Goal: Information Seeking & Learning: Learn about a topic

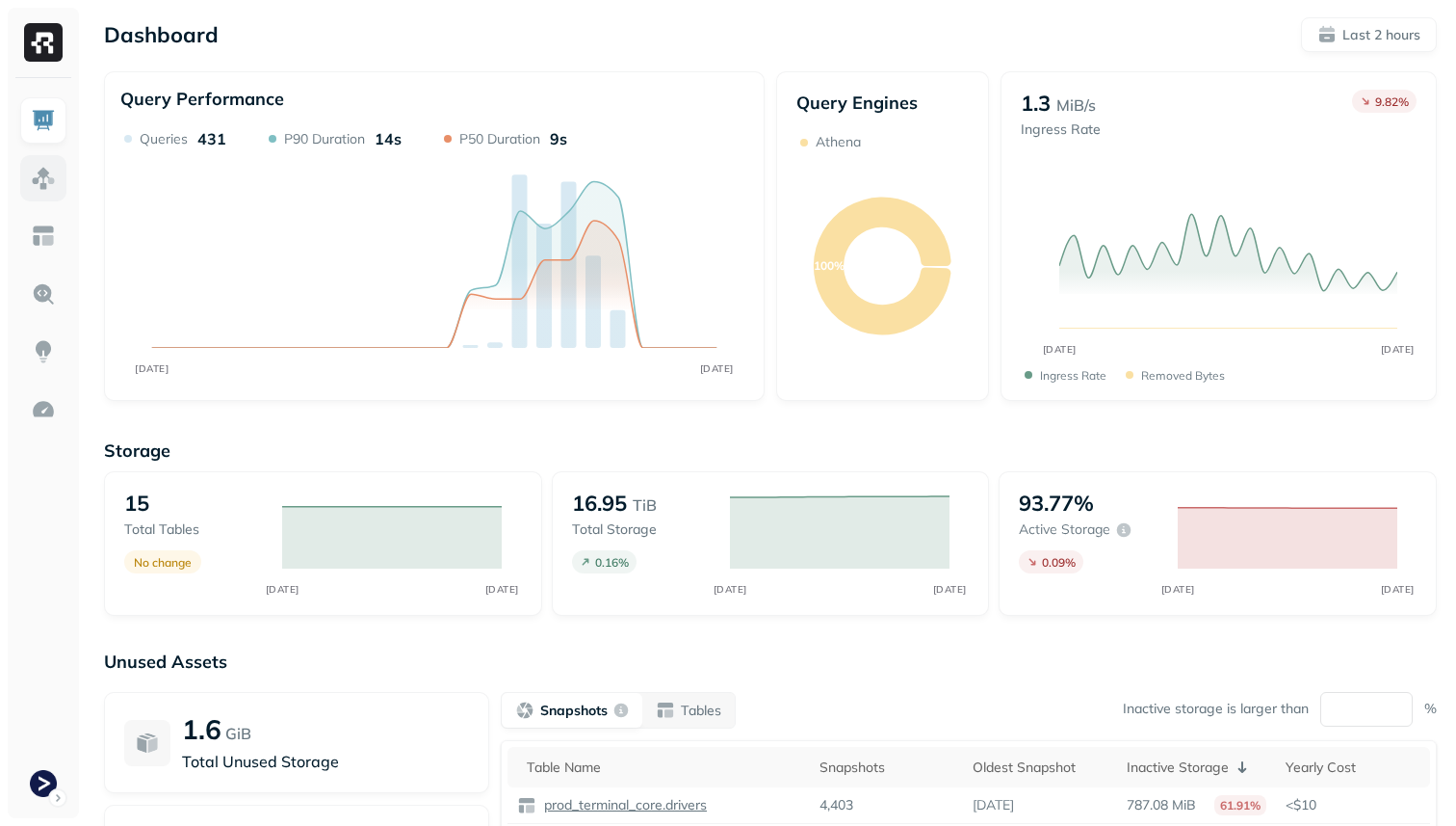
click at [56, 171] on link at bounding box center [43, 178] width 46 height 46
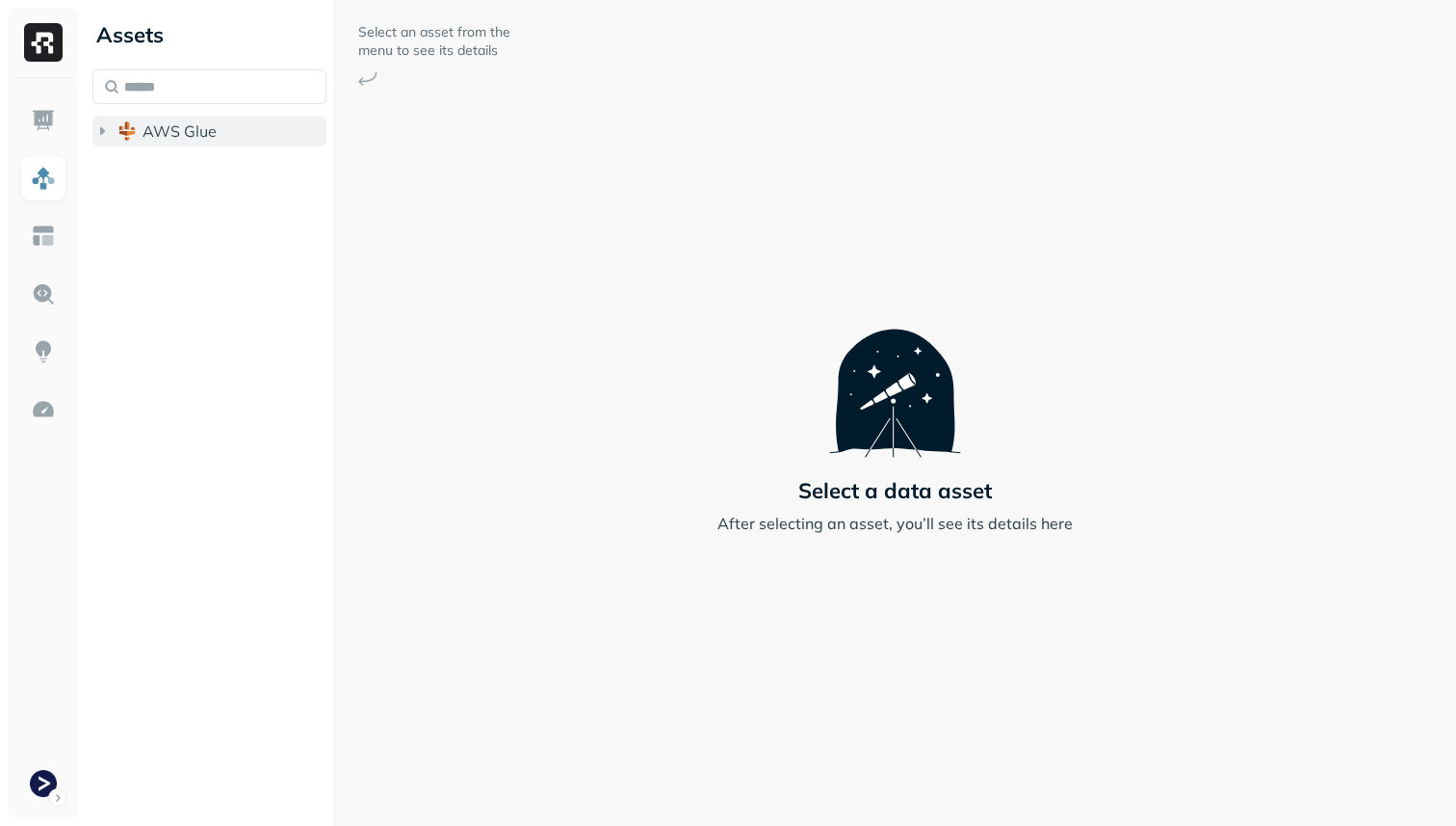
click at [144, 137] on span "AWS Glue" at bounding box center [179, 131] width 75 height 20
click at [172, 167] on span "prod_terminal_core" at bounding box center [231, 168] width 139 height 20
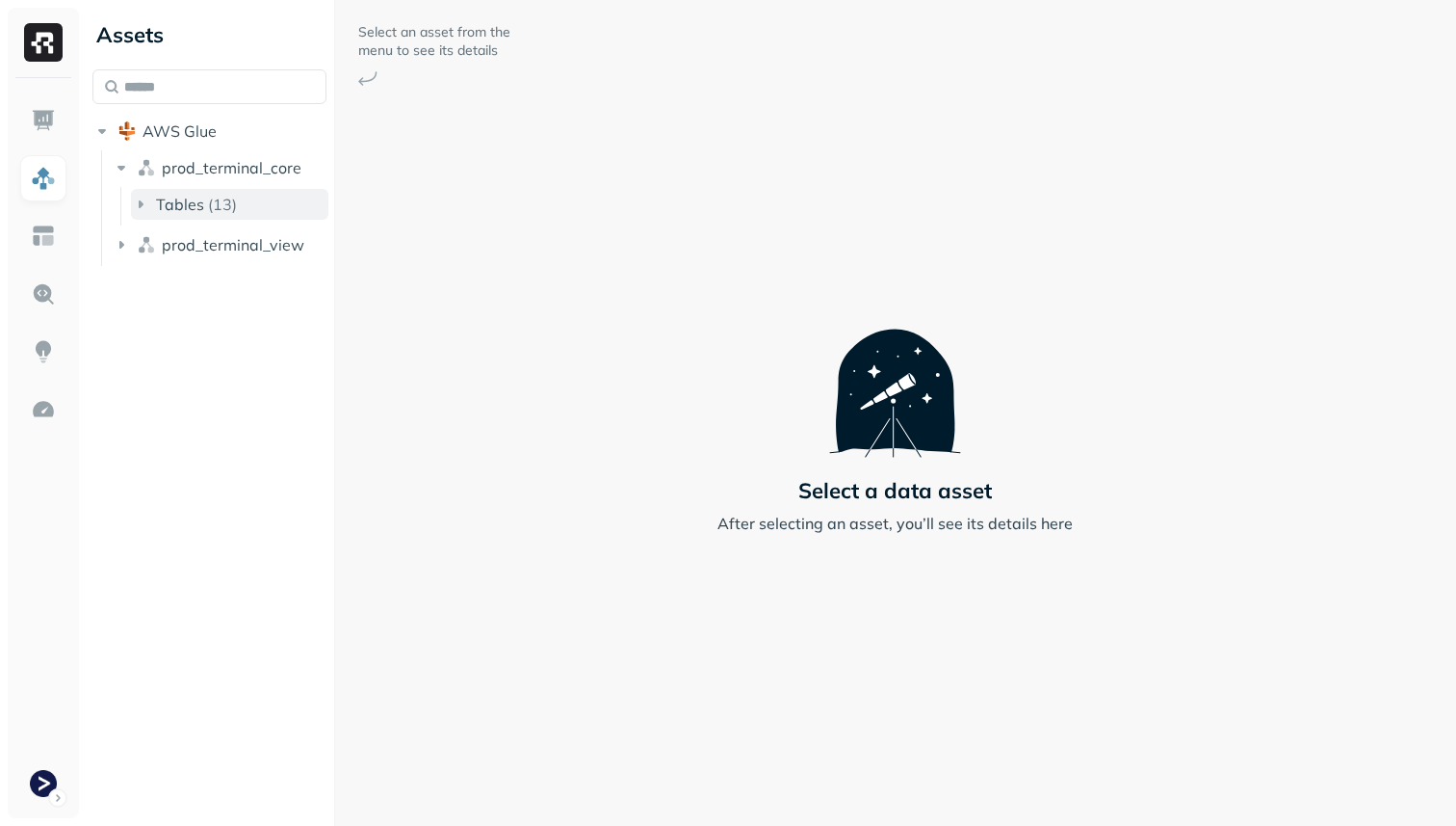
click at [188, 199] on span "Tables" at bounding box center [179, 204] width 48 height 20
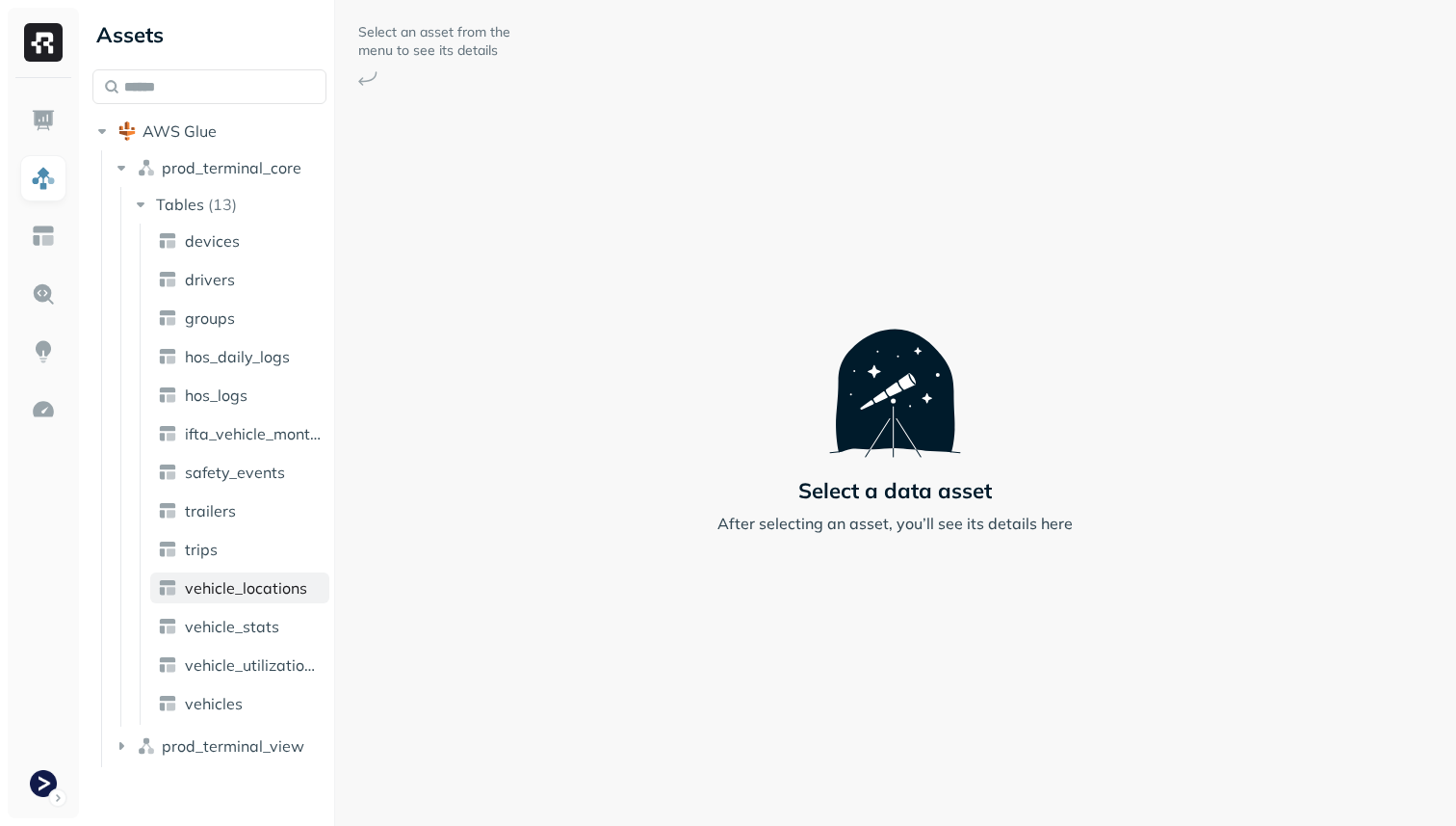
click at [275, 581] on span "vehicle_locations" at bounding box center [246, 588] width 123 height 20
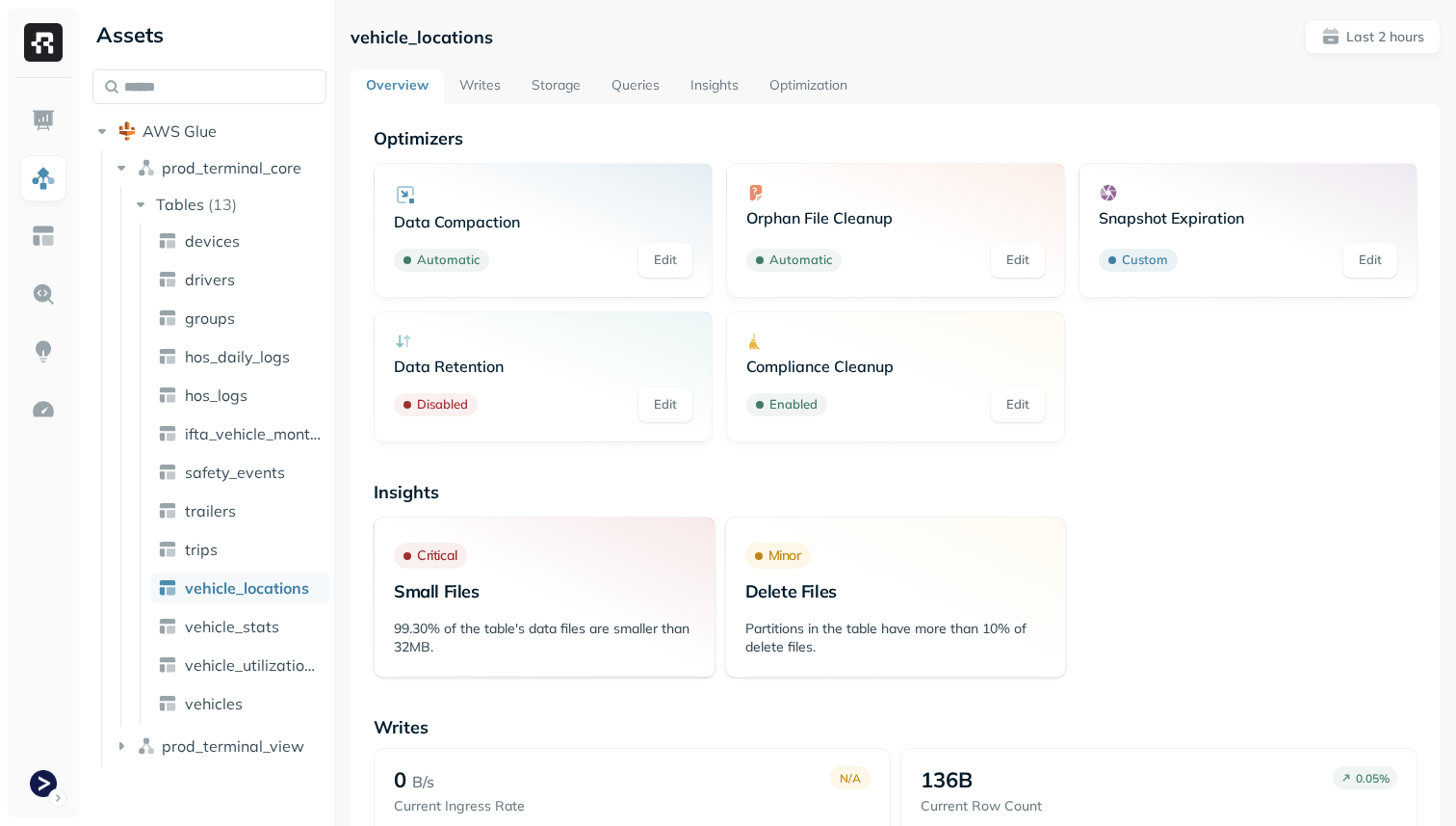
click at [797, 80] on link "Optimization" at bounding box center [808, 86] width 109 height 34
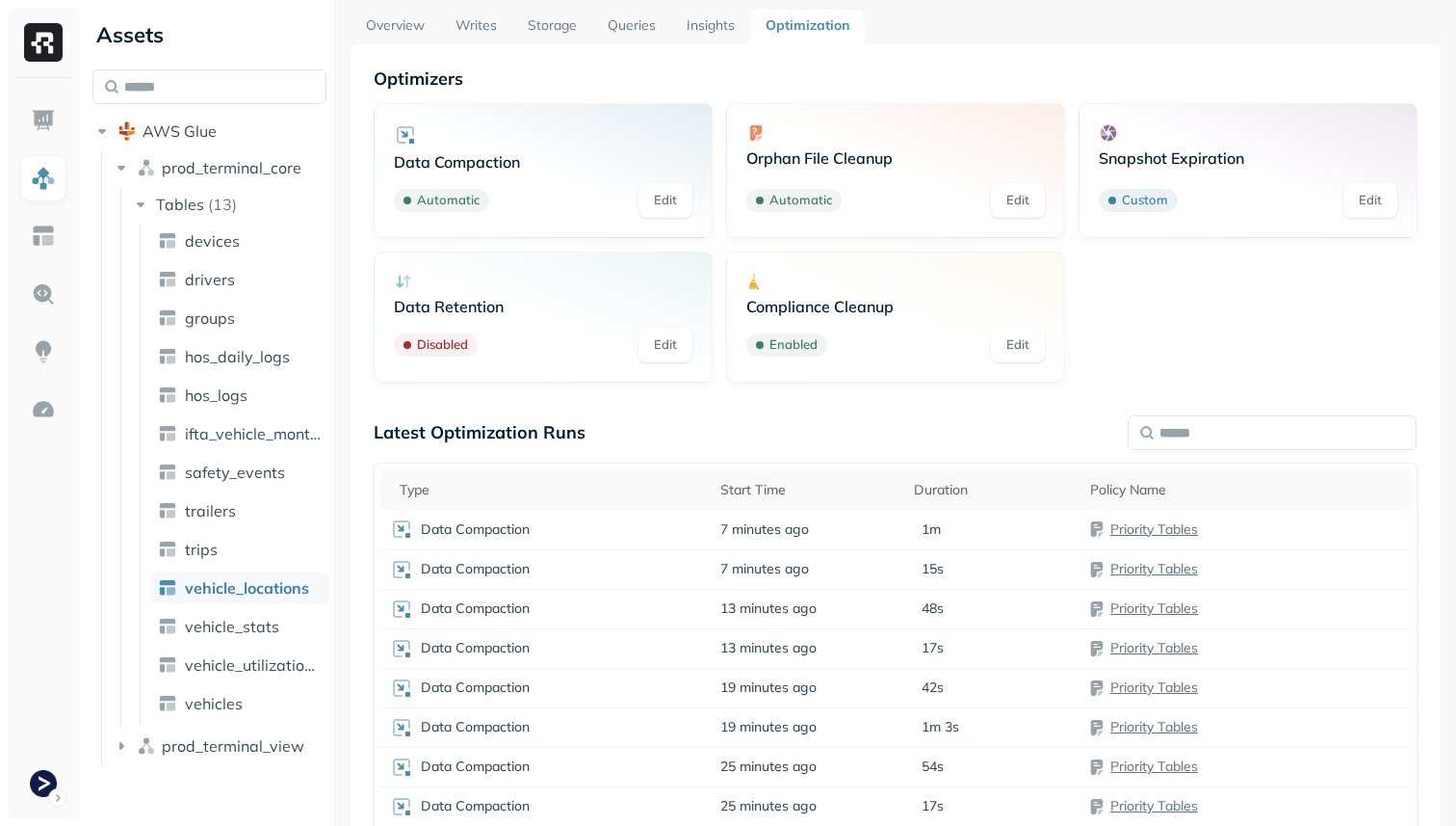
scroll to position [215, 0]
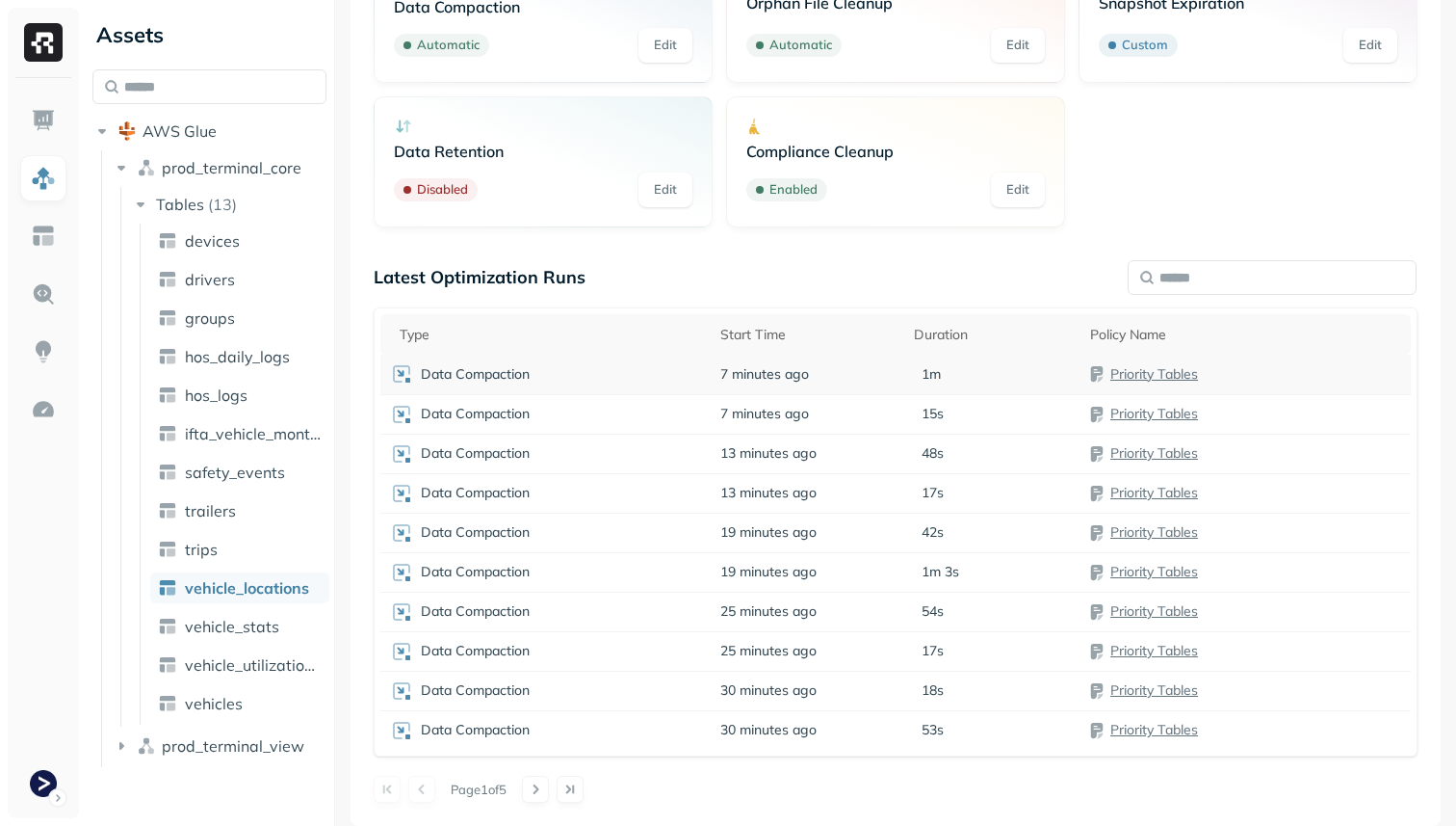
click at [822, 373] on td "7 minutes ago" at bounding box center [807, 374] width 193 height 39
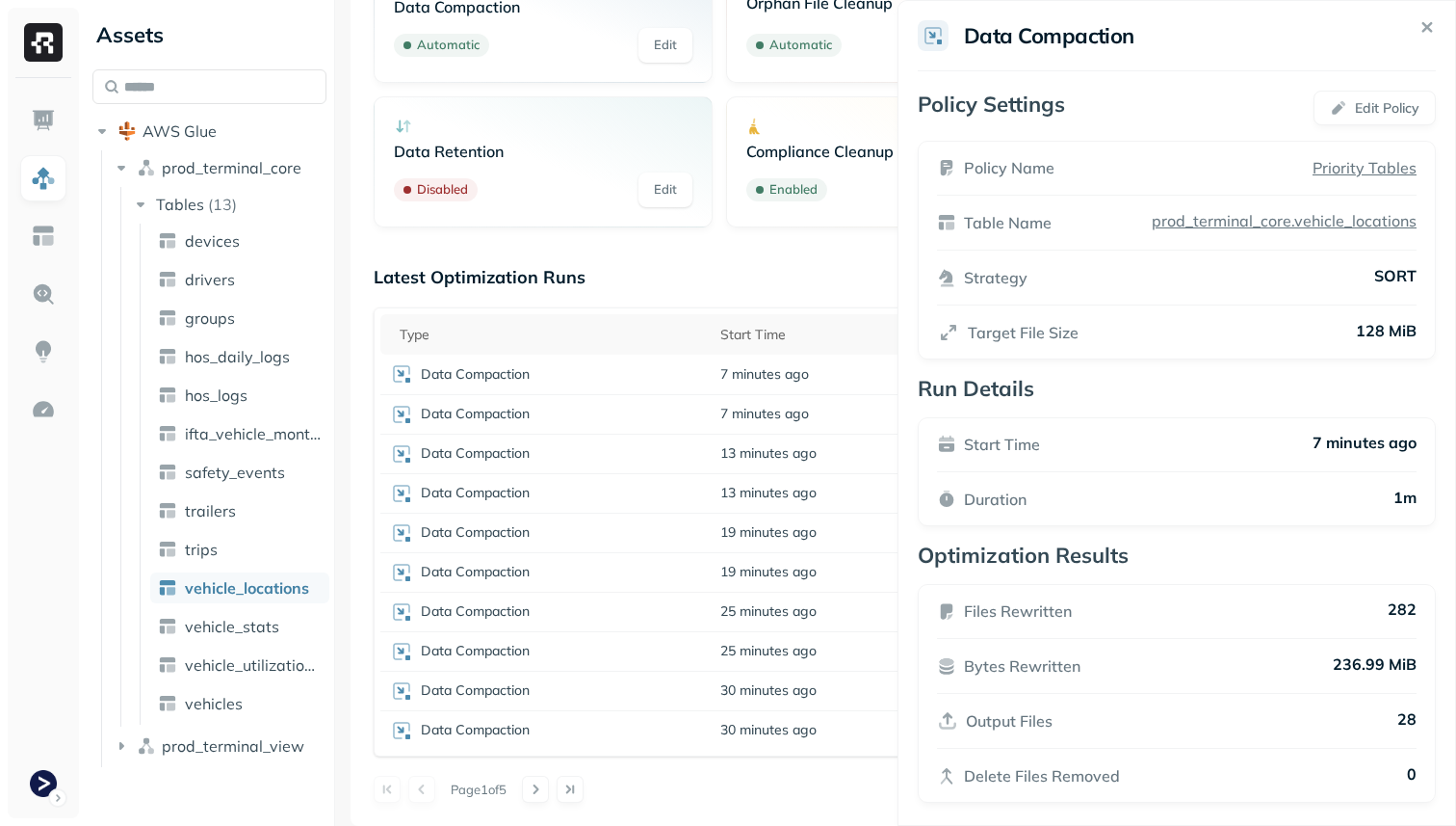
scroll to position [13, 0]
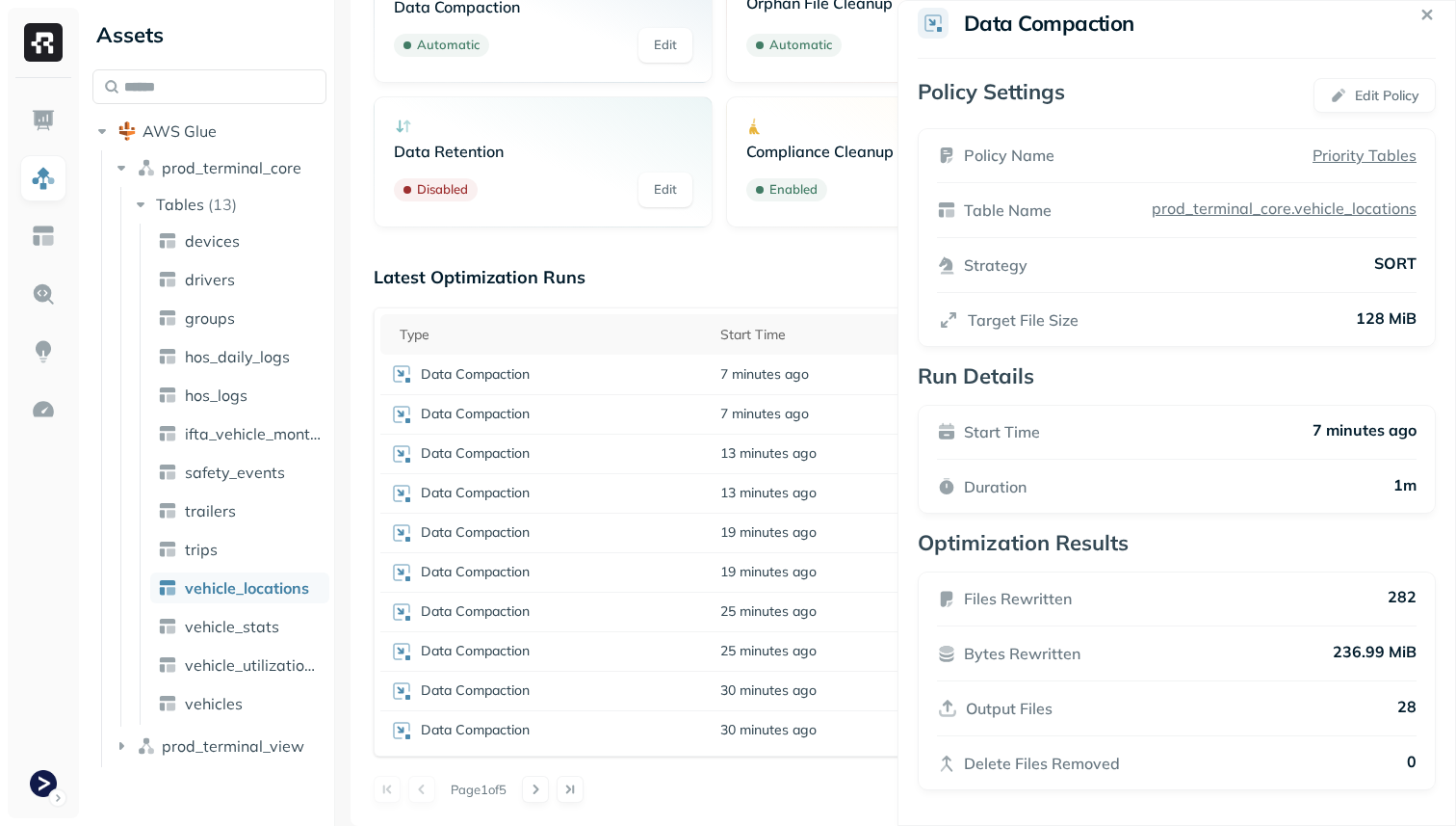
click at [754, 412] on html "Assets AWS Glue prod_terminal_core Tables ( 13 ) devices drivers groups hos_dai…" at bounding box center [728, 413] width 1456 height 826
click at [754, 412] on span "7 minutes ago" at bounding box center [765, 413] width 88 height 19
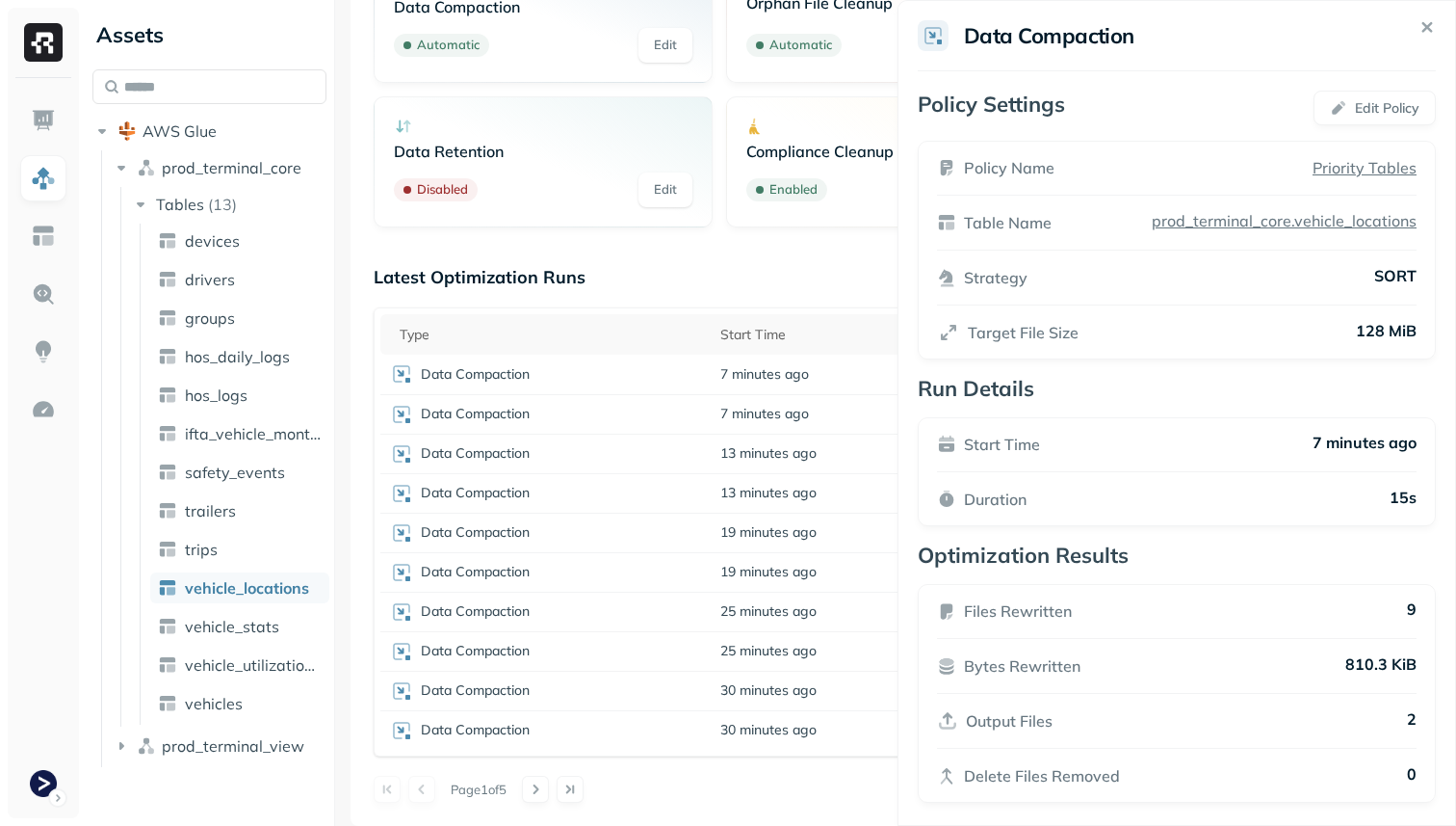
click at [753, 458] on html "Assets AWS Glue prod_terminal_core Tables ( 13 ) devices drivers groups hos_dai…" at bounding box center [728, 413] width 1456 height 826
click at [753, 458] on span "13 minutes ago" at bounding box center [769, 453] width 96 height 19
click at [743, 490] on html "Assets AWS Glue prod_terminal_core Tables ( 13 ) devices drivers groups hos_dai…" at bounding box center [728, 413] width 1456 height 826
click at [743, 490] on span "13 minutes ago" at bounding box center [769, 492] width 96 height 19
click at [698, 502] on div "Data Compaction" at bounding box center [545, 493] width 311 height 24
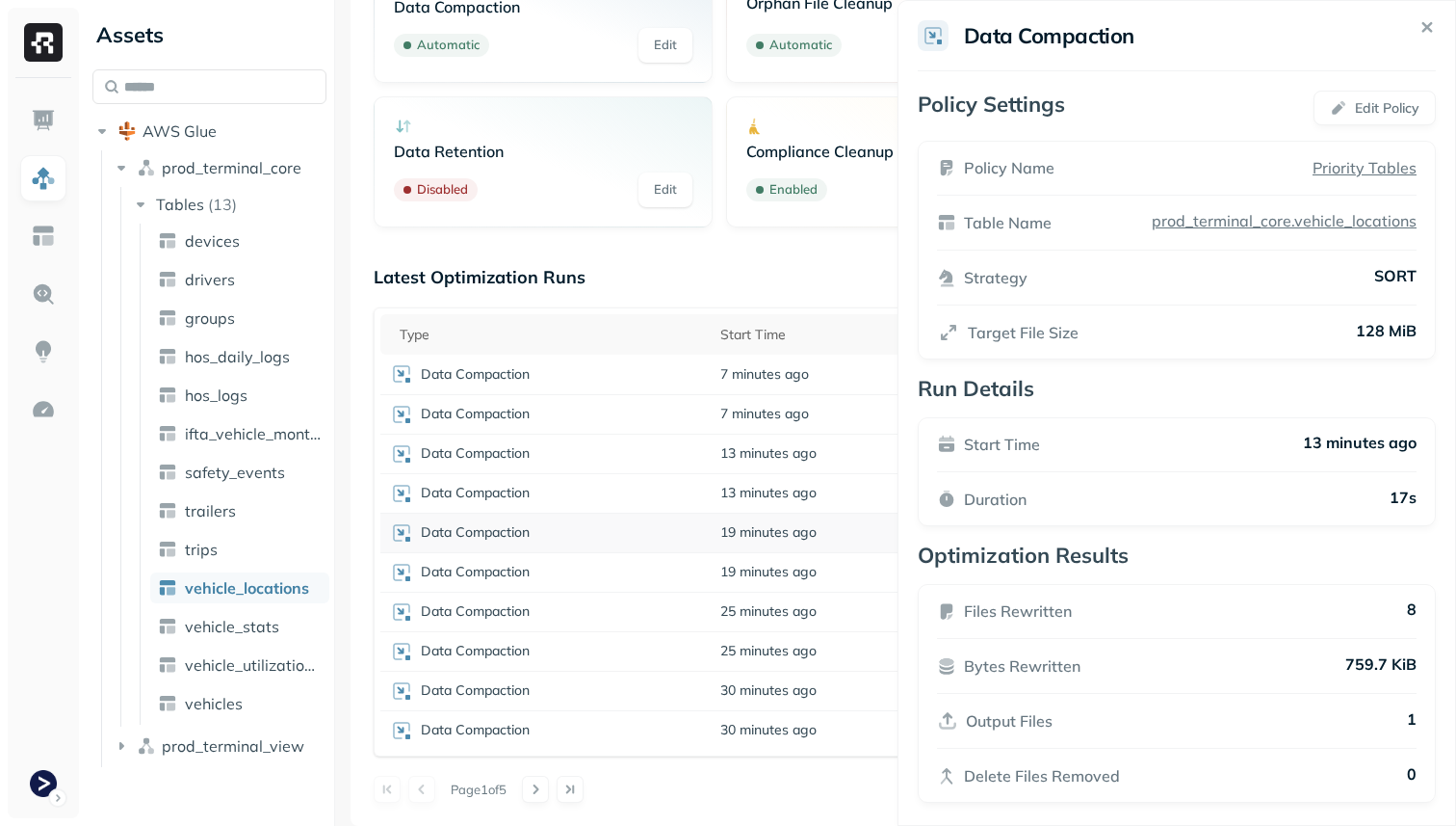
click at [690, 534] on div "Data Compaction" at bounding box center [545, 533] width 311 height 24
click at [679, 571] on div "Data Compaction" at bounding box center [545, 573] width 311 height 24
click at [678, 620] on div "Data Compaction" at bounding box center [545, 612] width 311 height 24
click at [676, 657] on div "Data Compaction" at bounding box center [545, 651] width 311 height 24
click at [674, 694] on div "Data Compaction" at bounding box center [545, 691] width 311 height 24
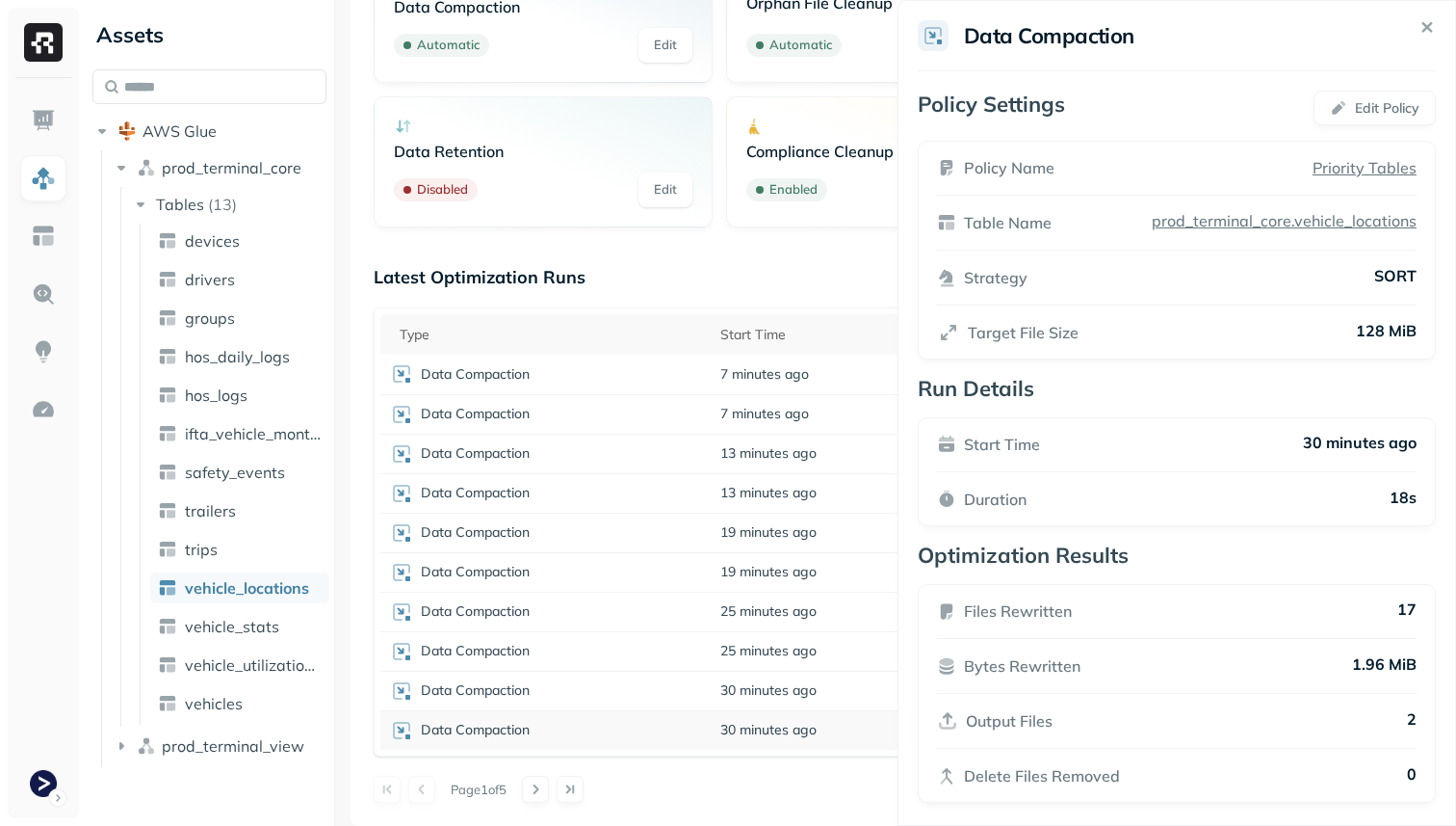
click at [673, 741] on div "Data Compaction" at bounding box center [545, 731] width 311 height 24
click at [691, 783] on div "Page 1 of 5" at bounding box center [895, 789] width 1044 height 26
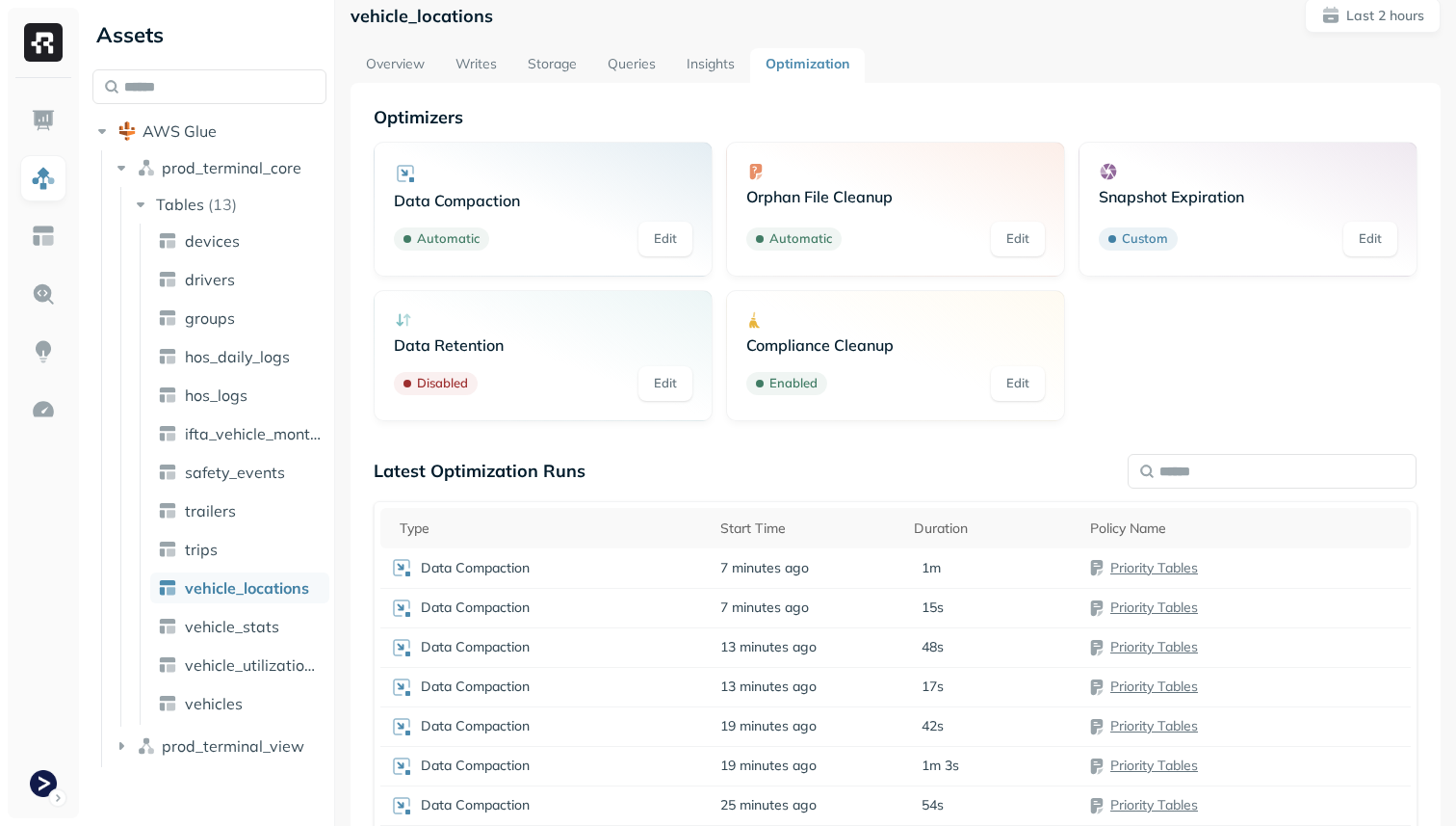
scroll to position [0, 0]
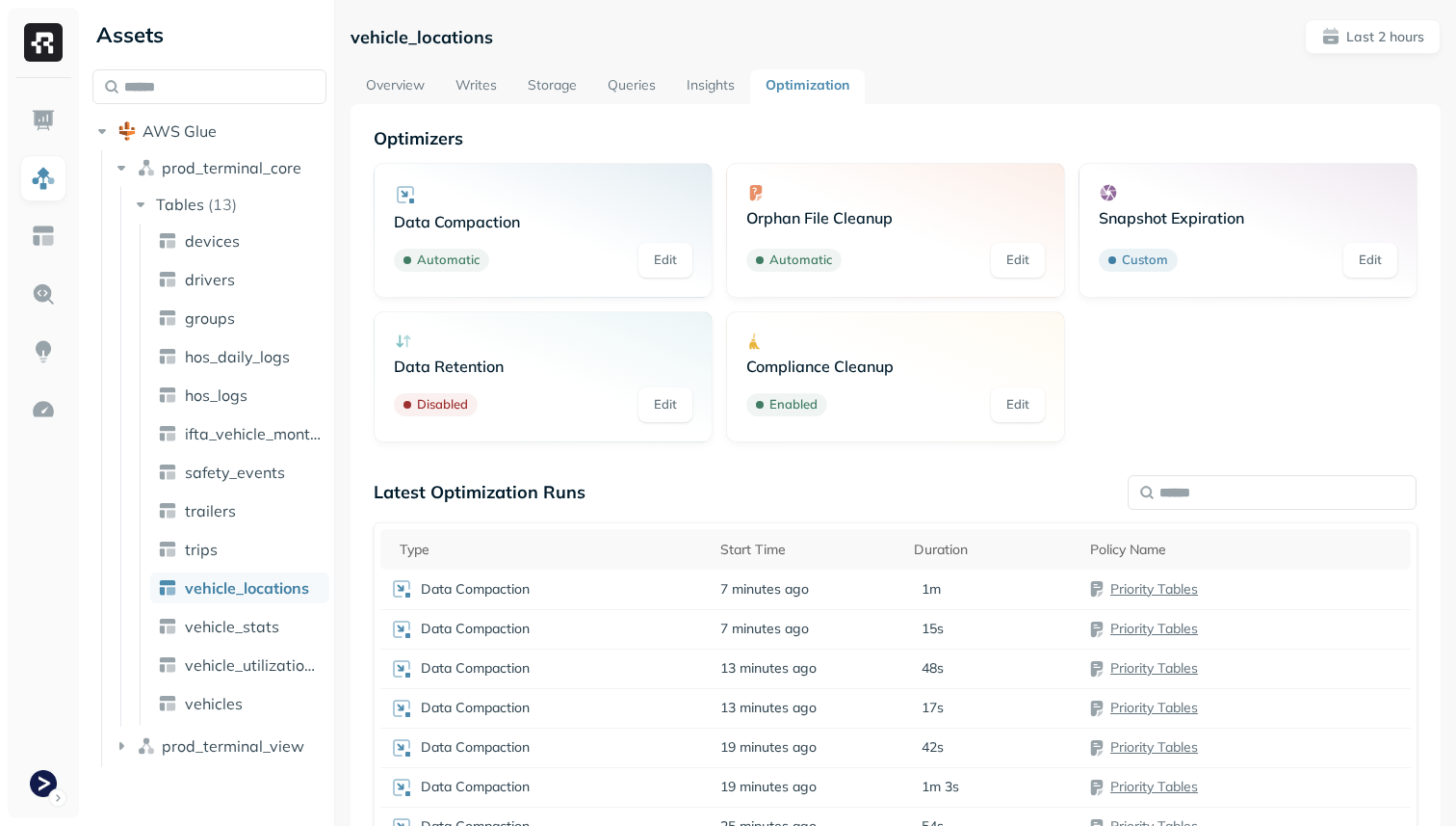
click at [480, 82] on link "Writes" at bounding box center [477, 86] width 73 height 34
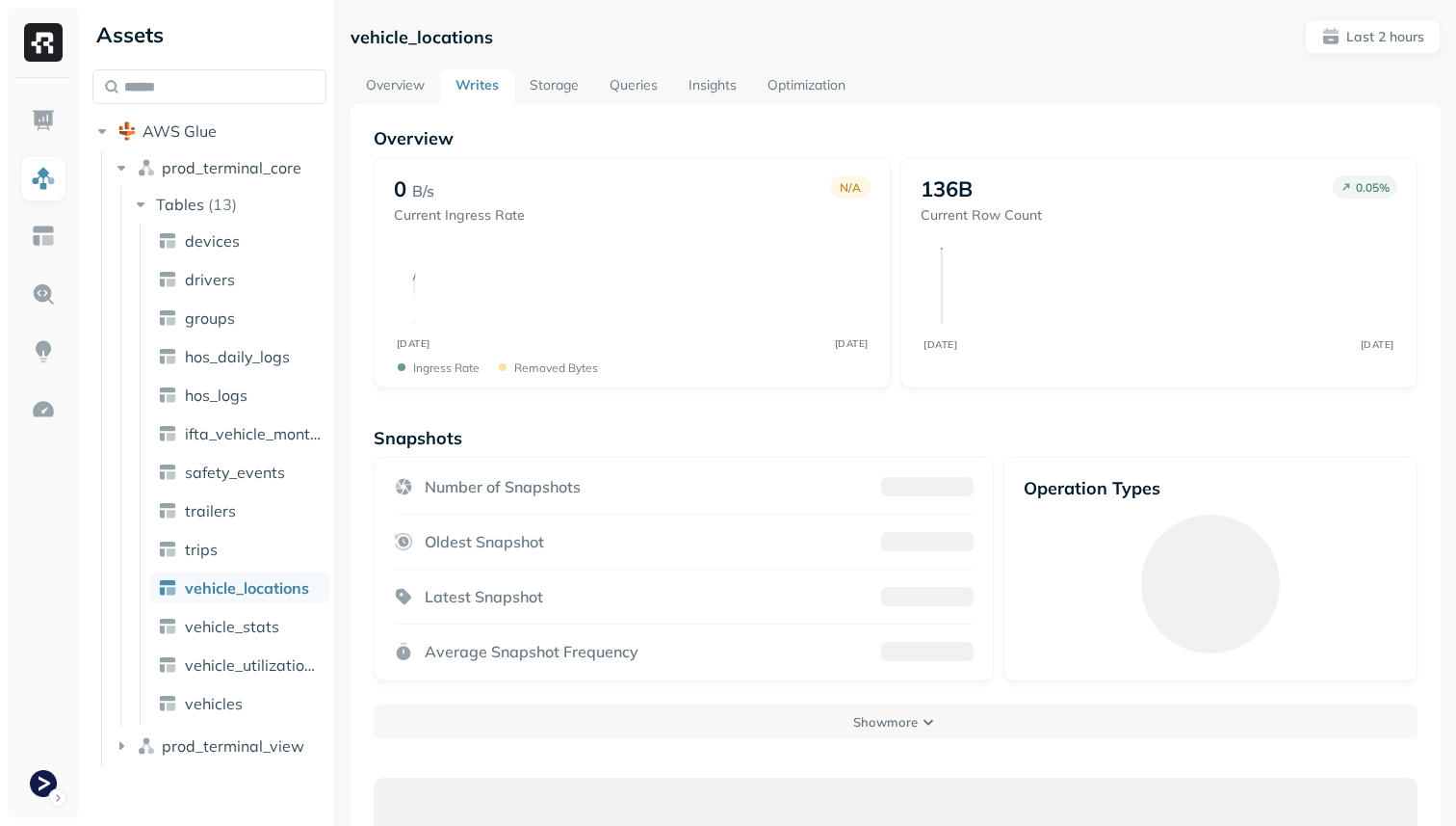
click at [573, 85] on link "Storage" at bounding box center [554, 86] width 80 height 34
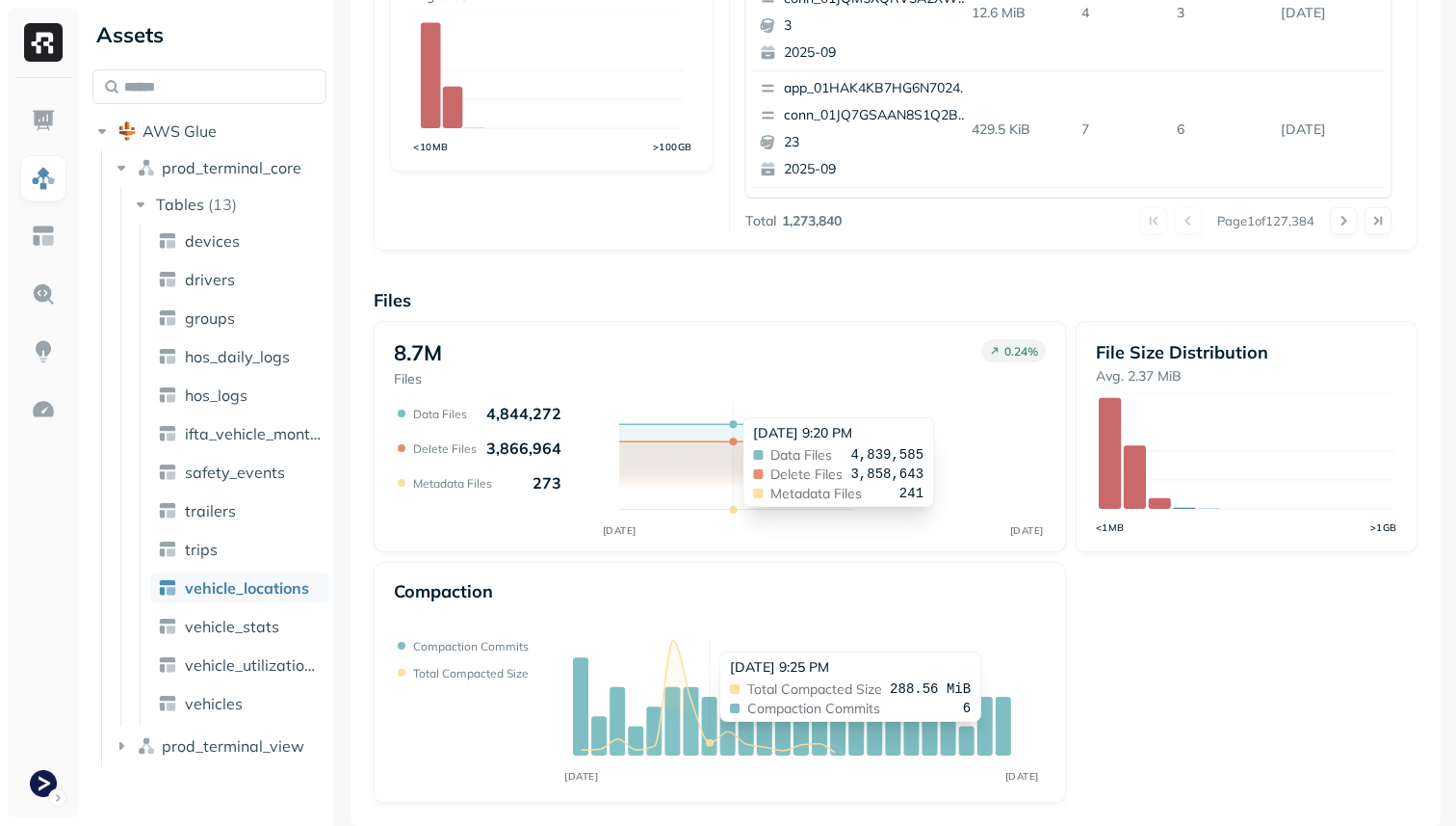
scroll to position [607, 0]
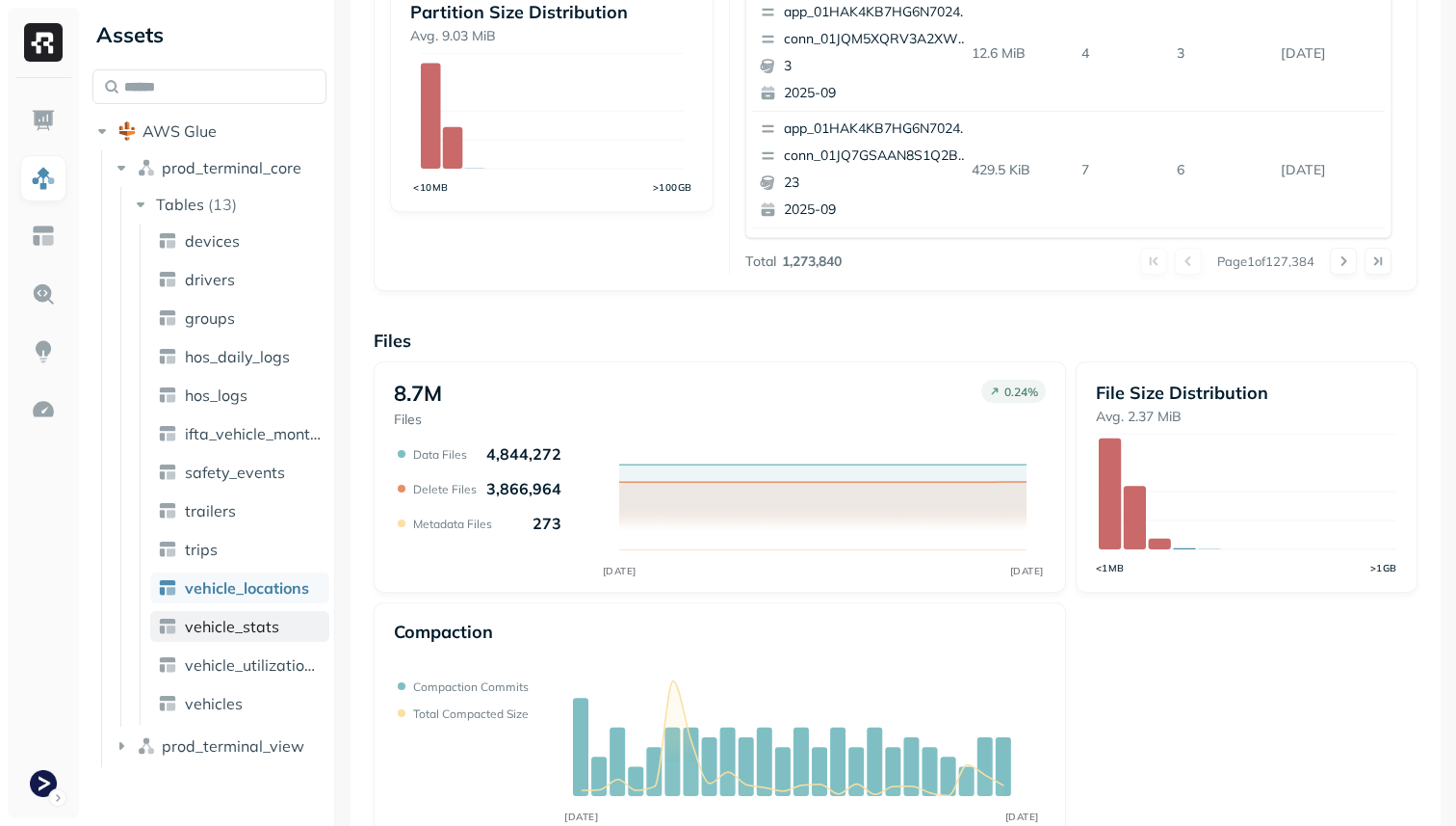
click at [278, 628] on link "vehicle_stats" at bounding box center [239, 626] width 179 height 30
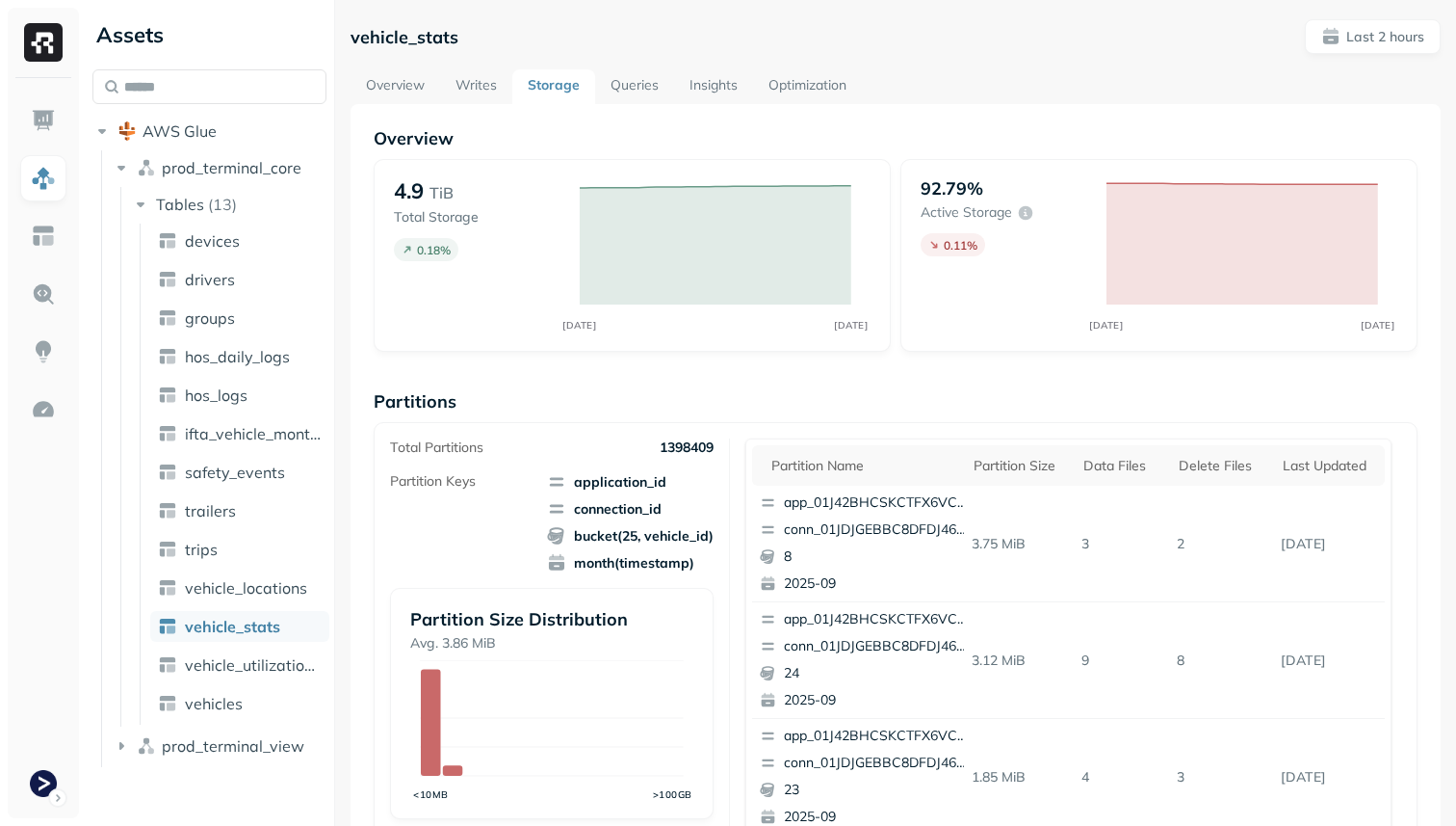
click at [381, 72] on link "Overview" at bounding box center [394, 86] width 89 height 34
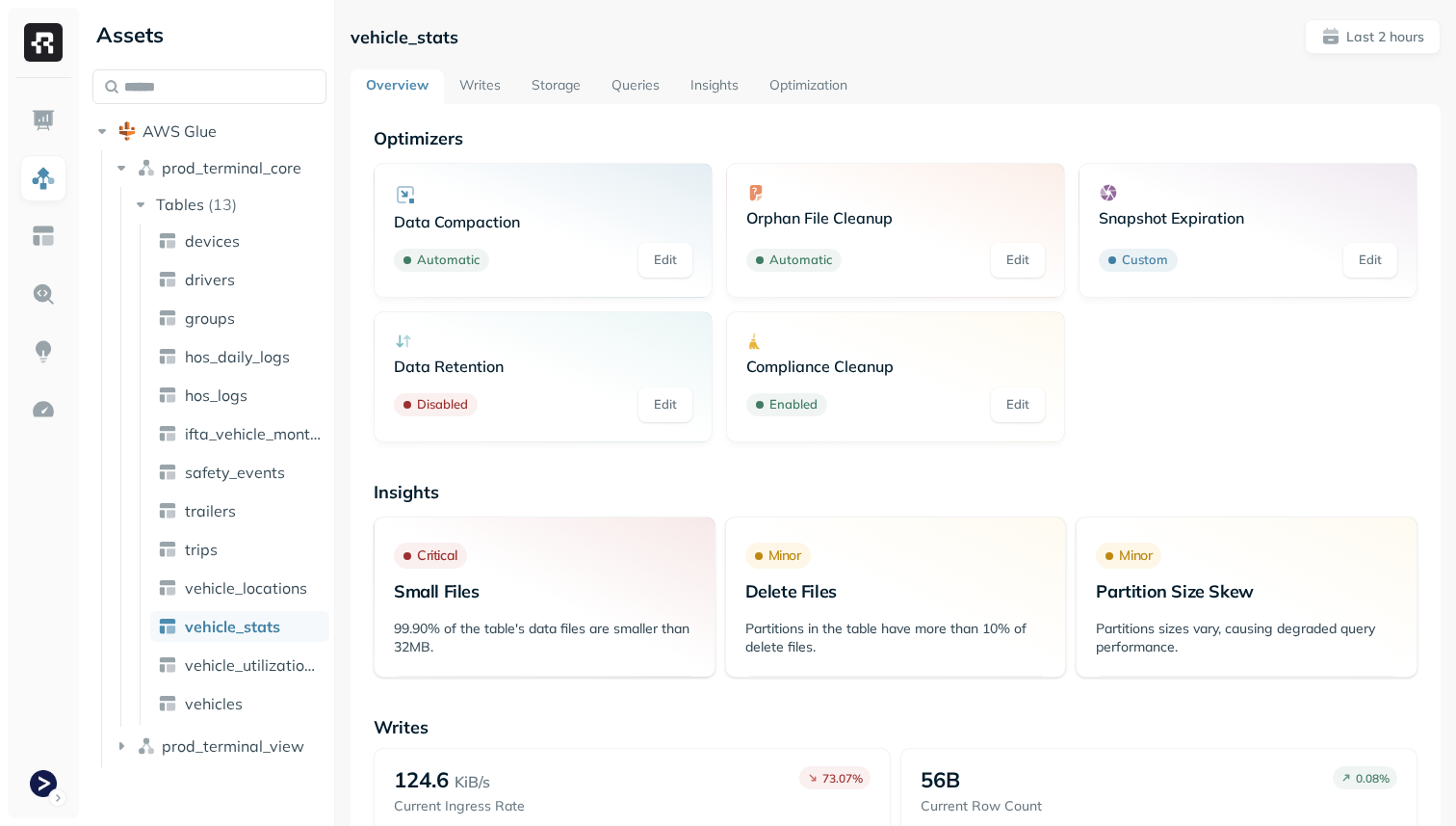
click at [474, 72] on link "Writes" at bounding box center [480, 86] width 73 height 34
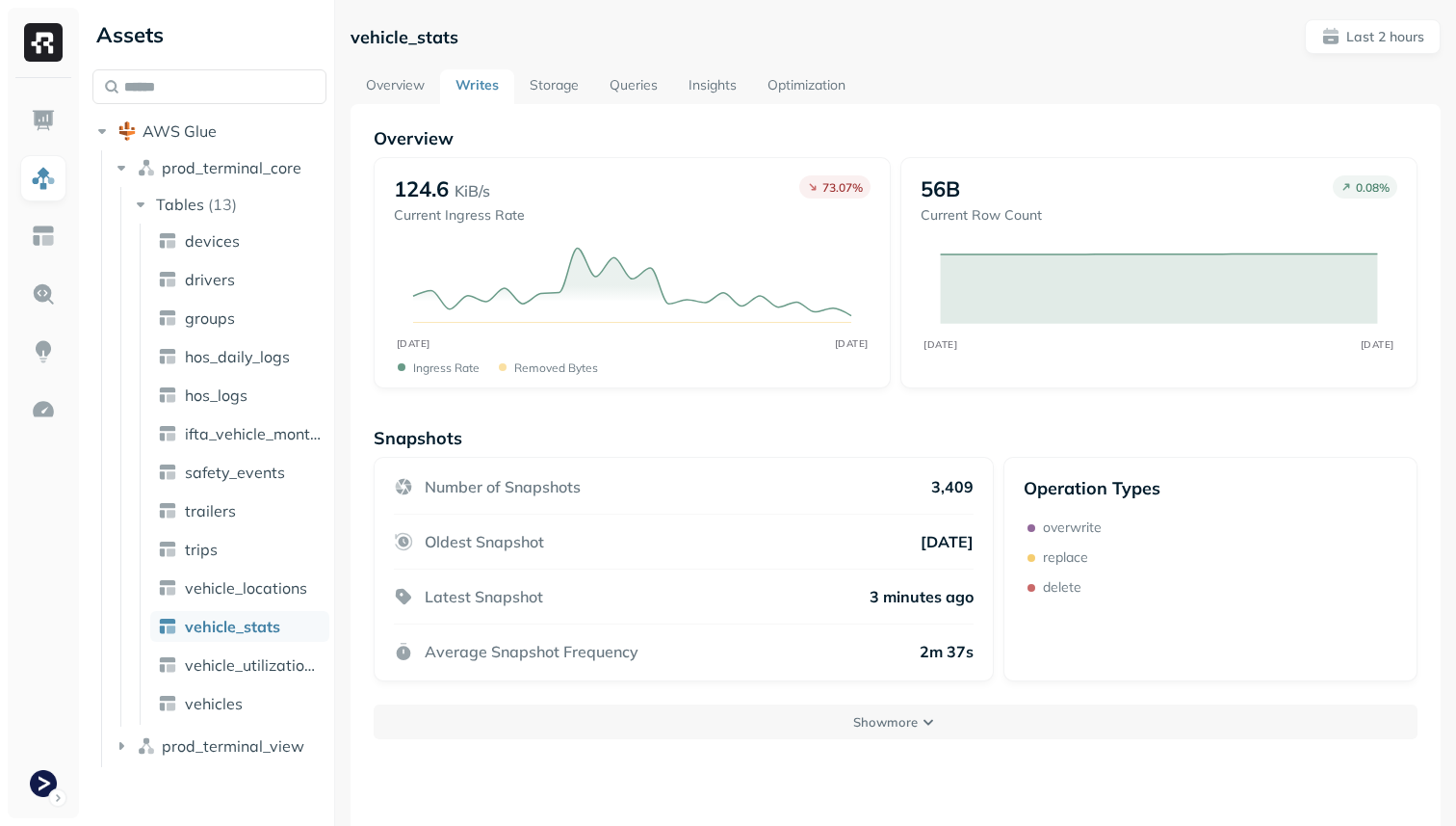
click at [553, 88] on link "Storage" at bounding box center [554, 86] width 80 height 34
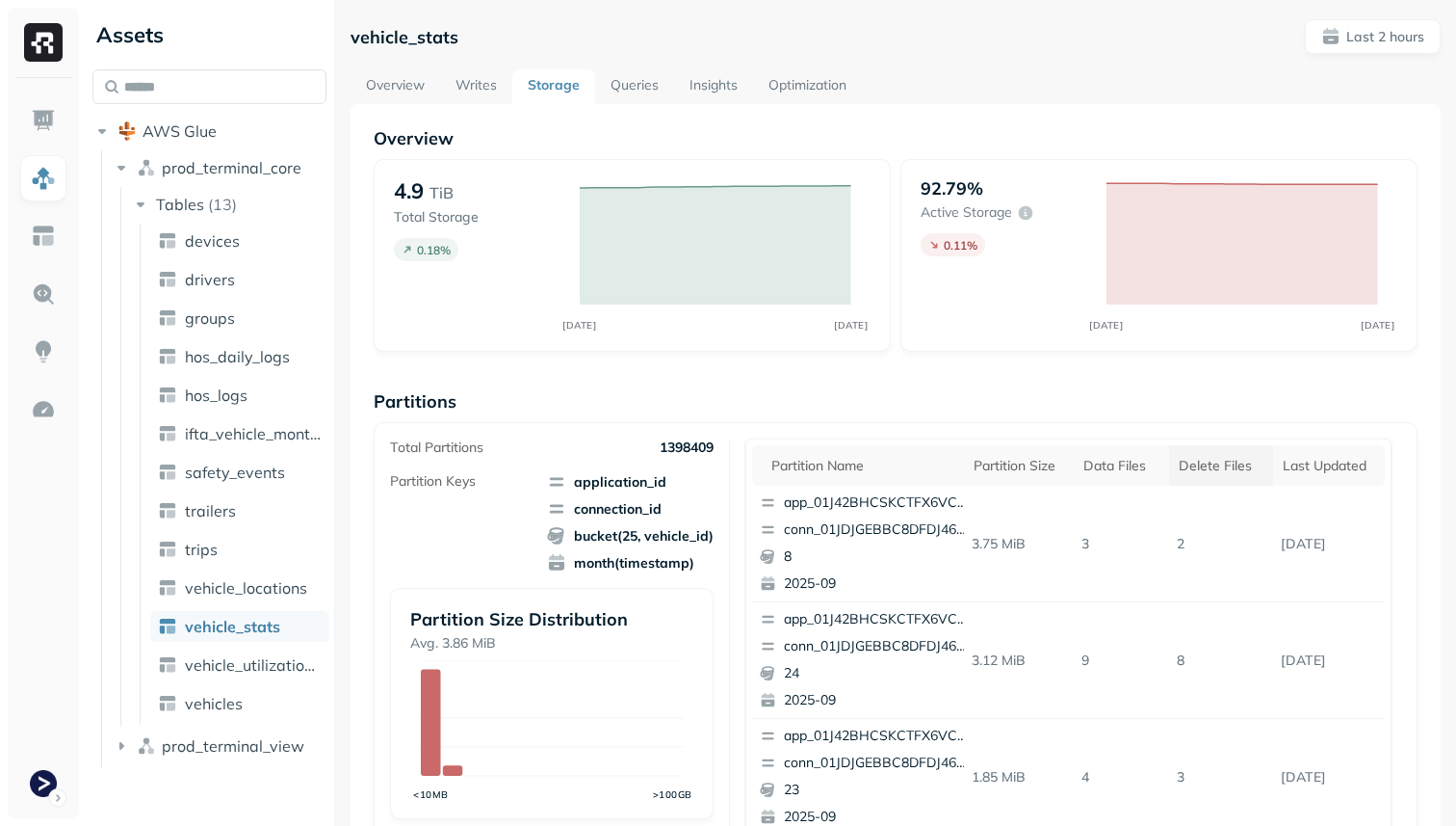
click at [1218, 479] on th "Delete Files" at bounding box center [1221, 465] width 104 height 40
click at [1108, 473] on div "Data Files" at bounding box center [1113, 466] width 70 height 19
click at [1189, 466] on div "Delete Files" at bounding box center [1229, 466] width 78 height 19
click at [391, 89] on link "Overview" at bounding box center [394, 86] width 89 height 34
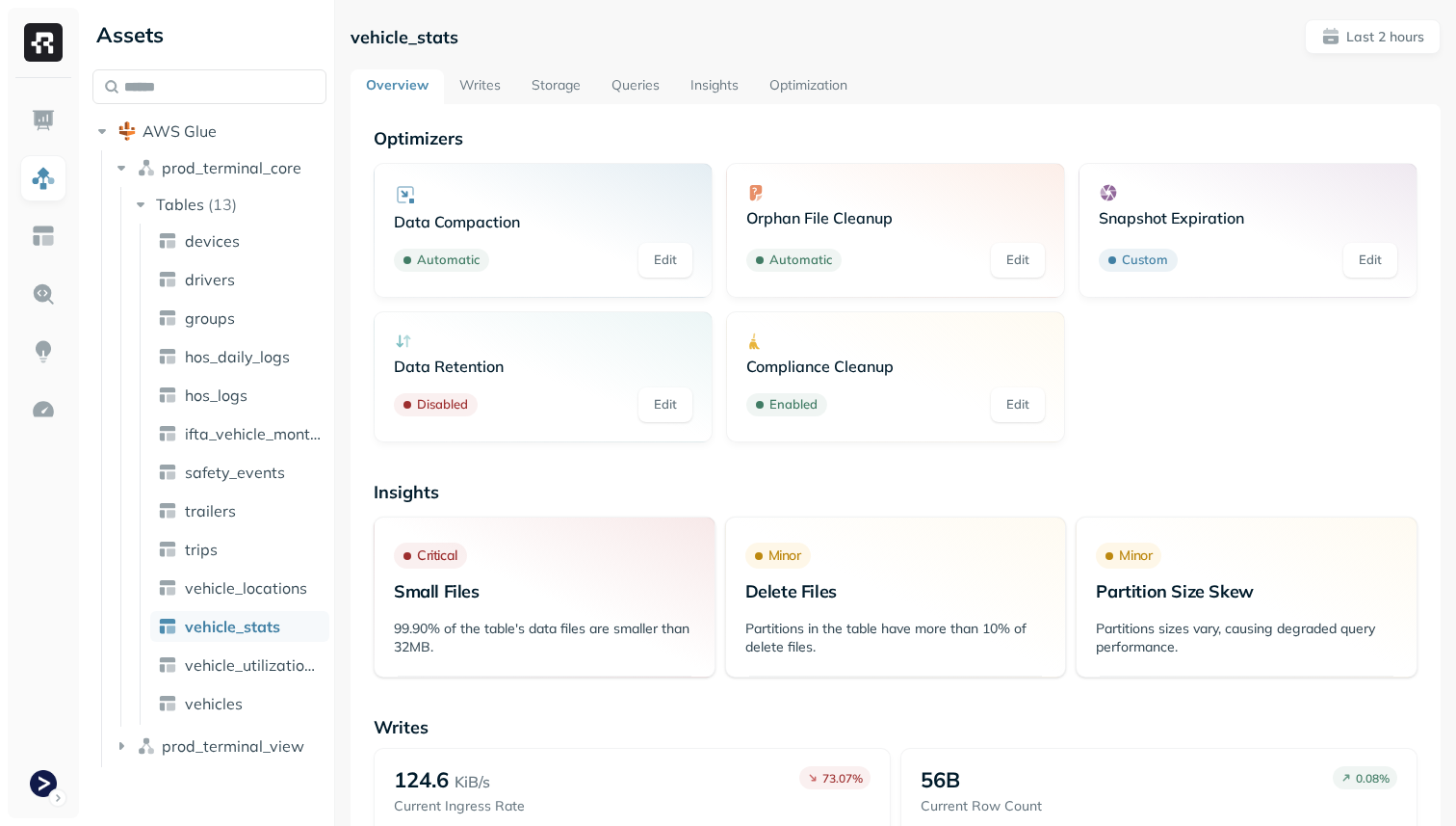
click at [766, 93] on link "Optimization" at bounding box center [808, 86] width 109 height 34
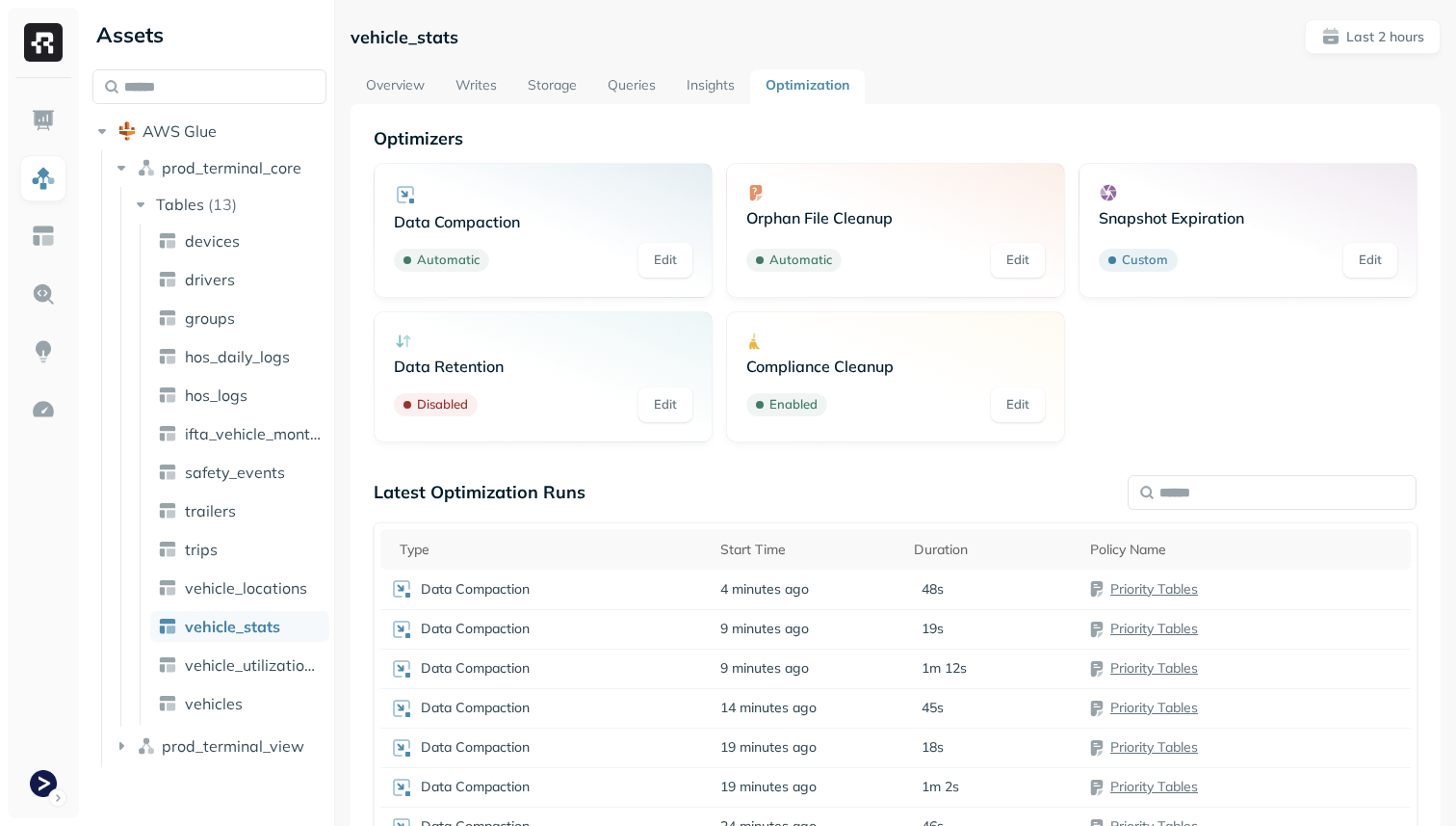
click at [483, 85] on link "Writes" at bounding box center [477, 86] width 73 height 34
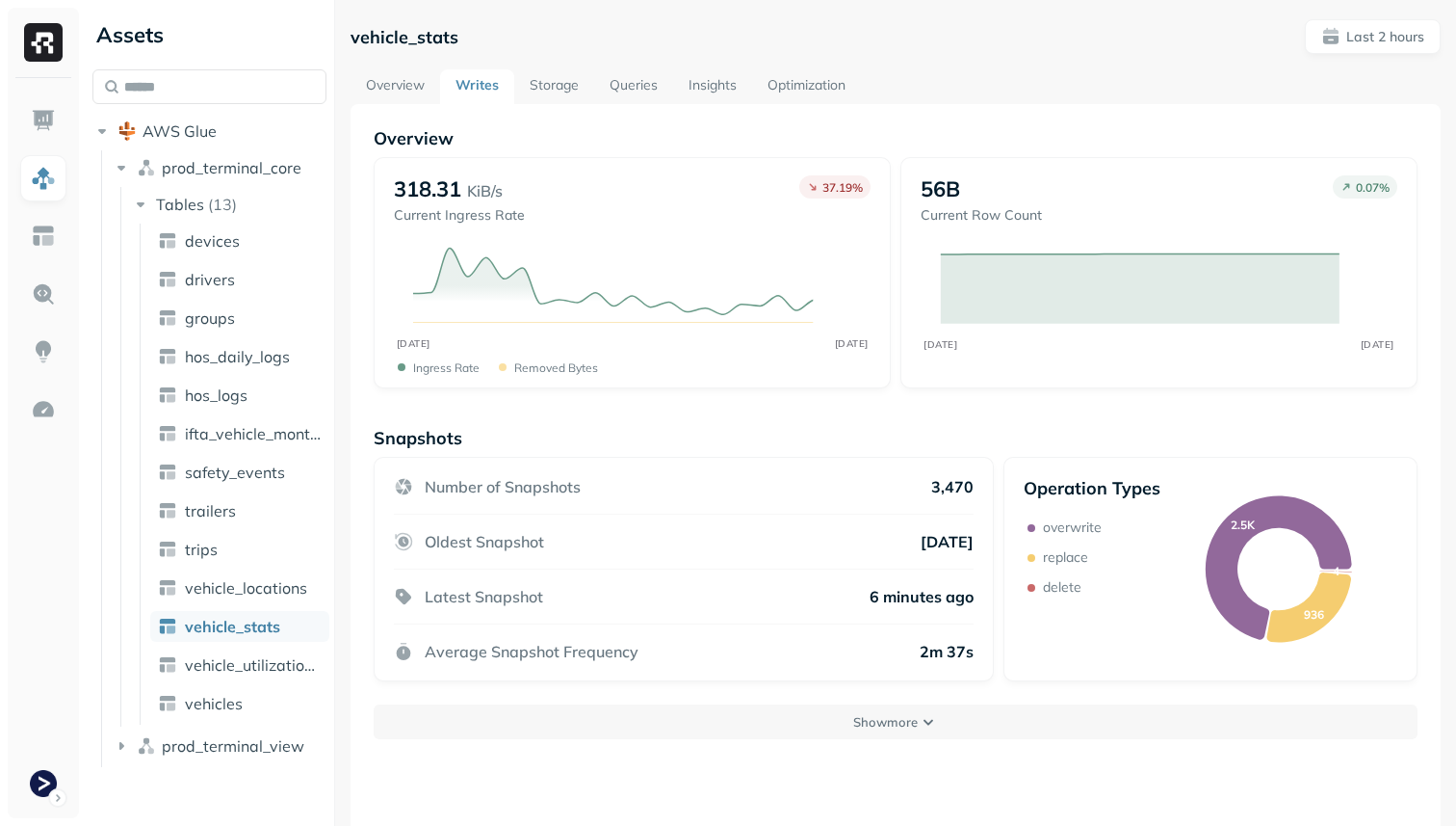
click at [564, 88] on link "Storage" at bounding box center [554, 86] width 80 height 34
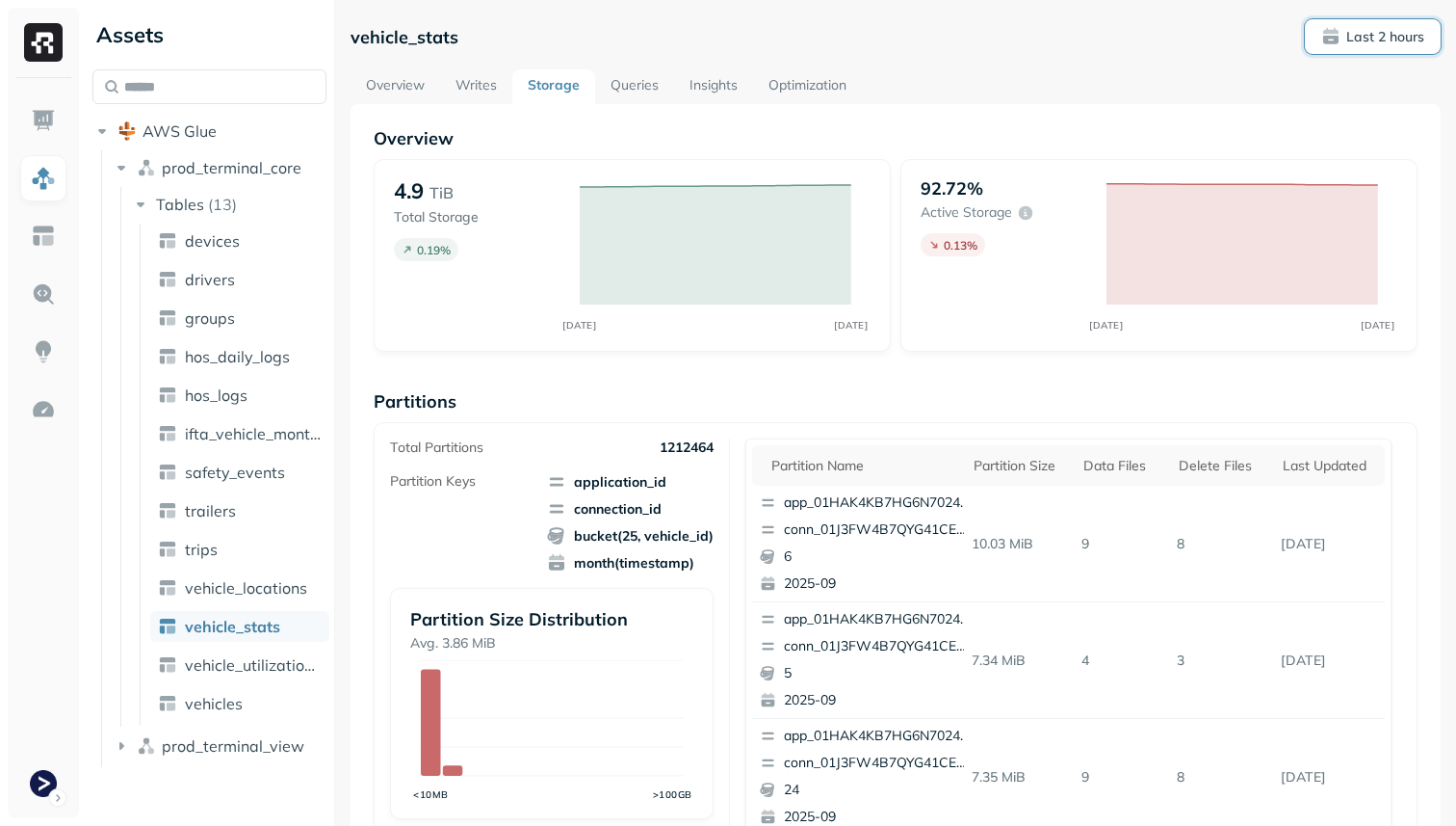
click at [1388, 37] on p "Last 2 hours" at bounding box center [1385, 36] width 78 height 19
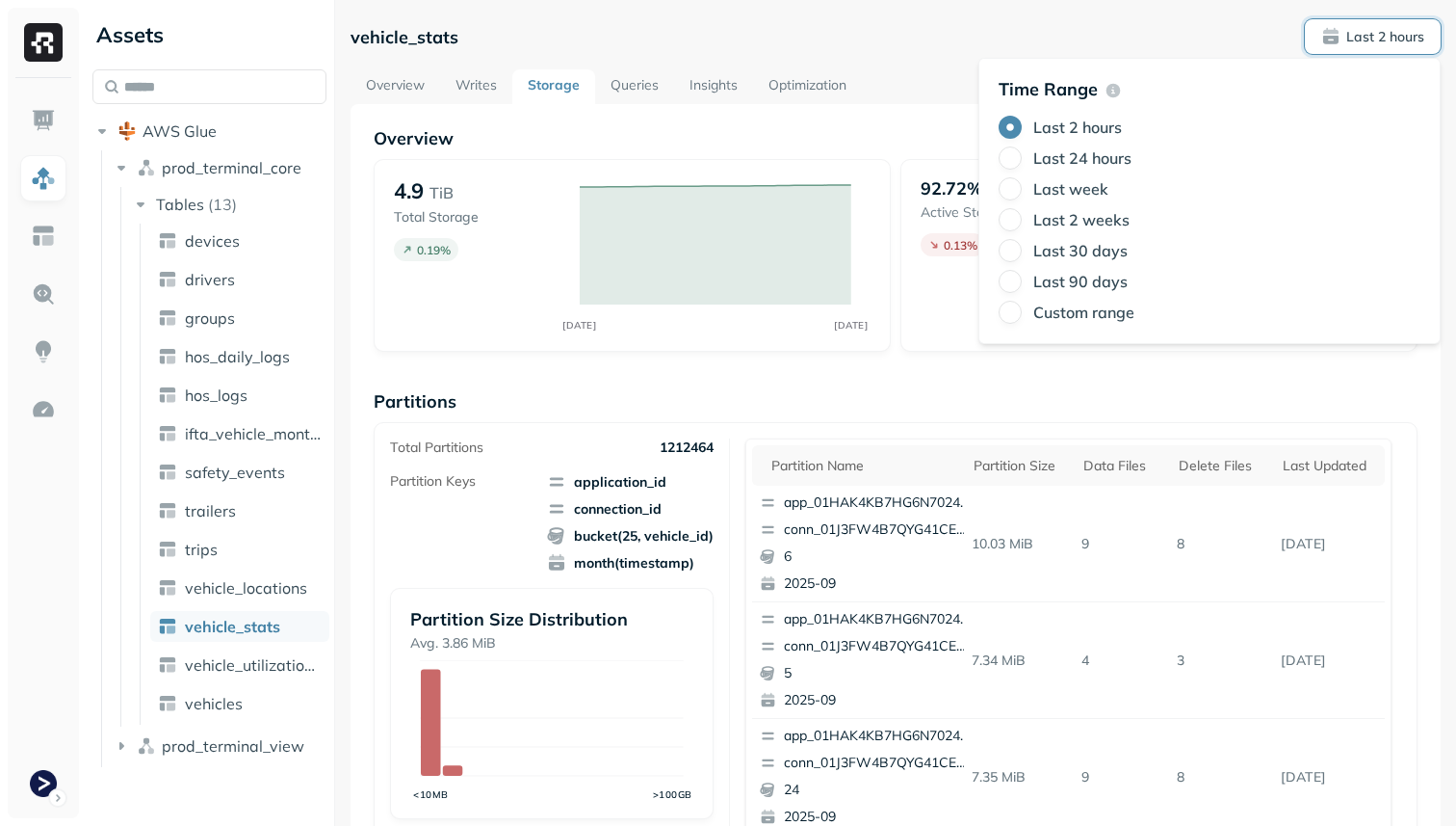
click at [1101, 156] on label "Last 24 hours" at bounding box center [1082, 158] width 98 height 20
click at [1022, 156] on button "Last 24 hours" at bounding box center [1010, 158] width 24 height 24
click at [927, 29] on div "vehicle_stats Last 24 hours" at bounding box center [895, 36] width 1090 height 34
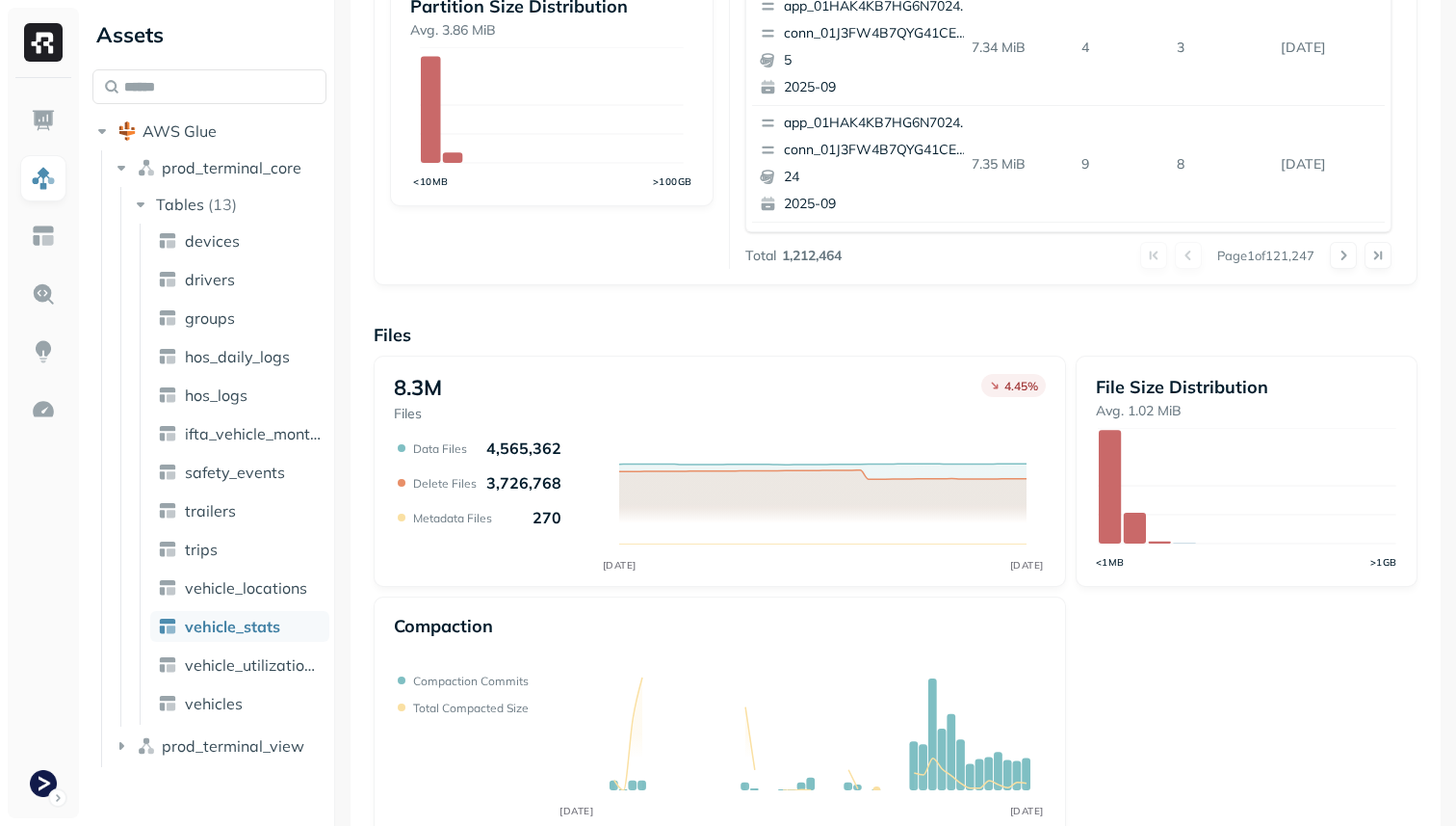
scroll to position [647, 0]
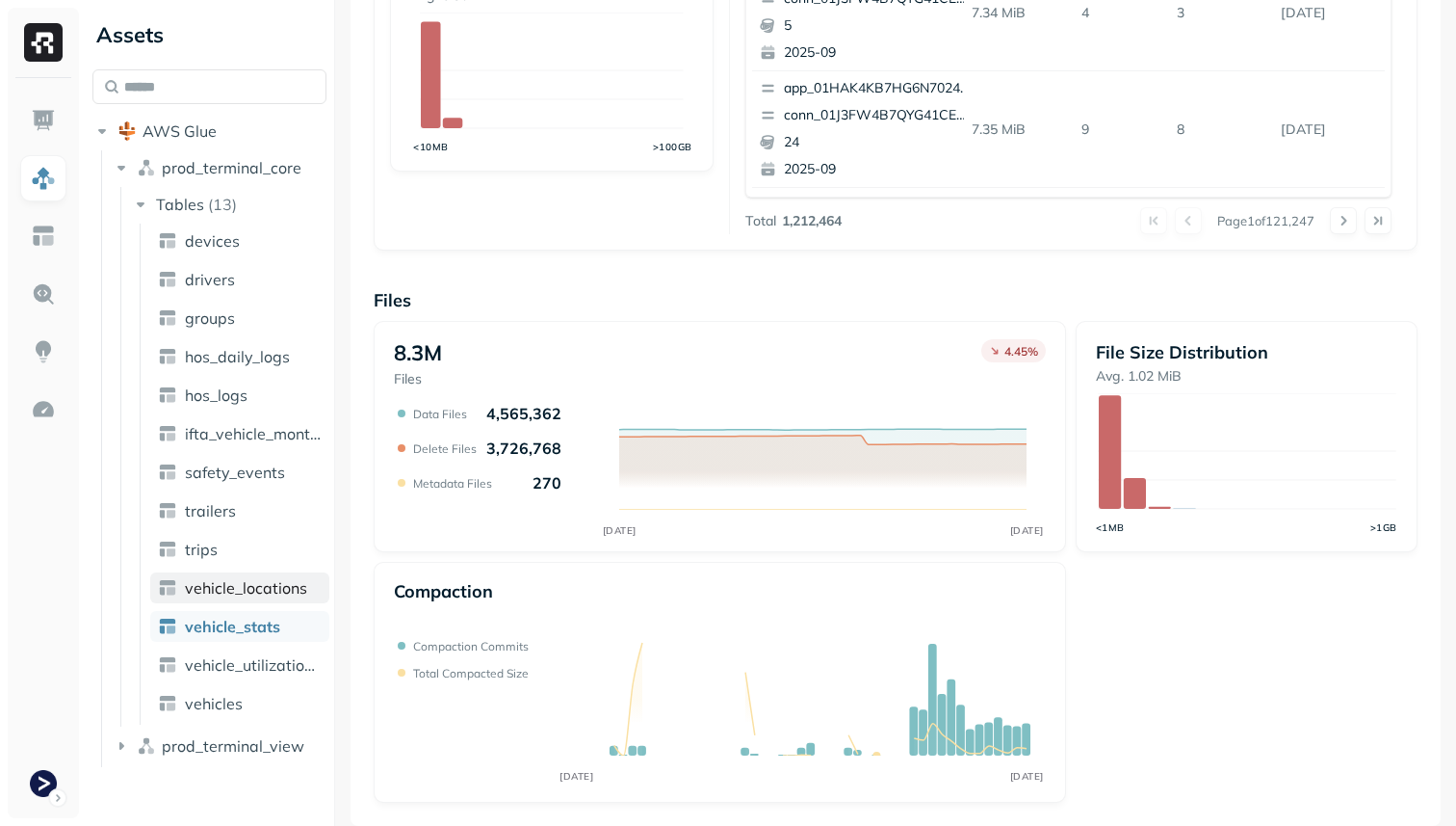
click at [262, 595] on span "vehicle_locations" at bounding box center [246, 588] width 123 height 20
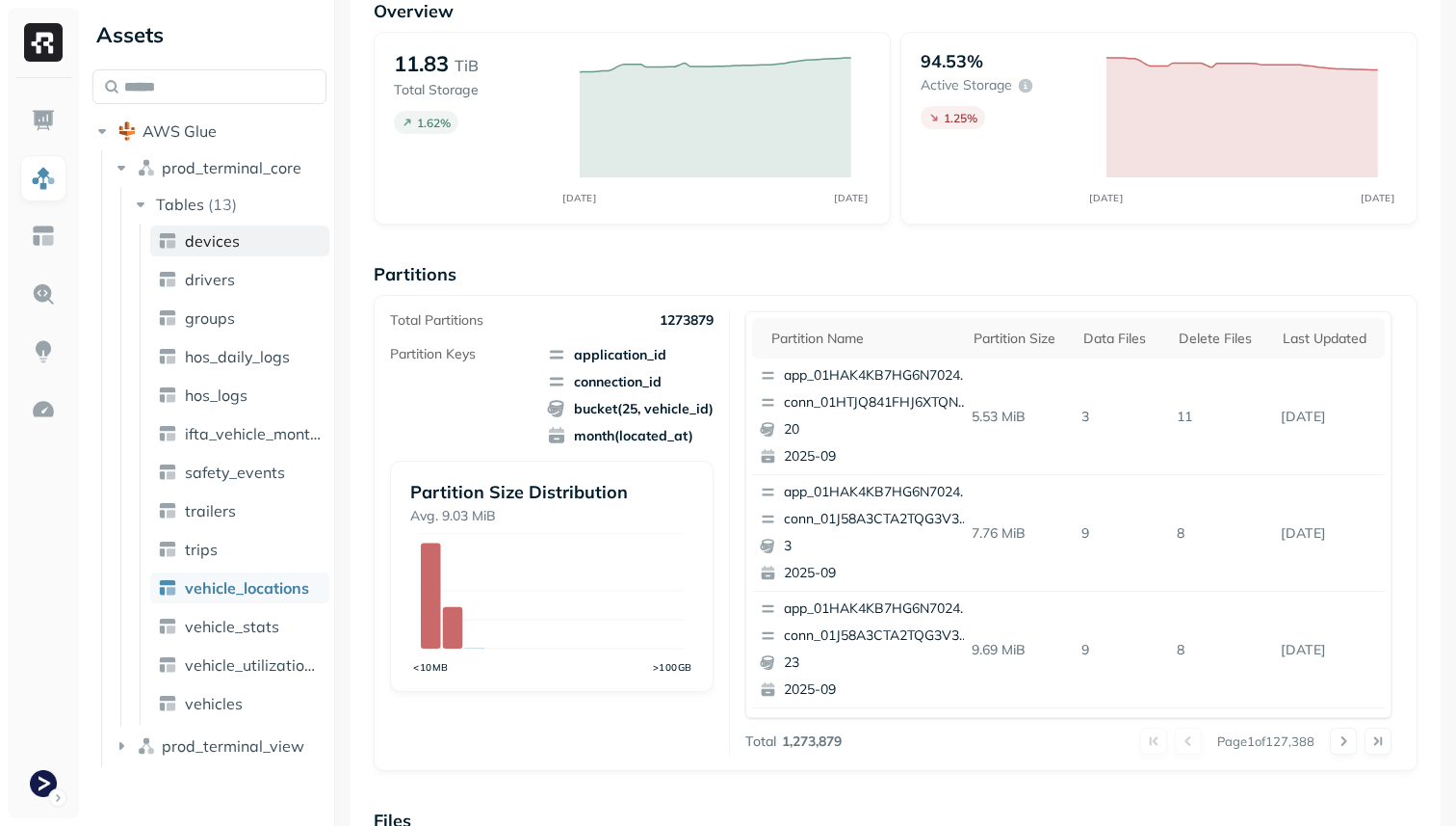
click at [214, 235] on span "devices" at bounding box center [213, 241] width 55 height 20
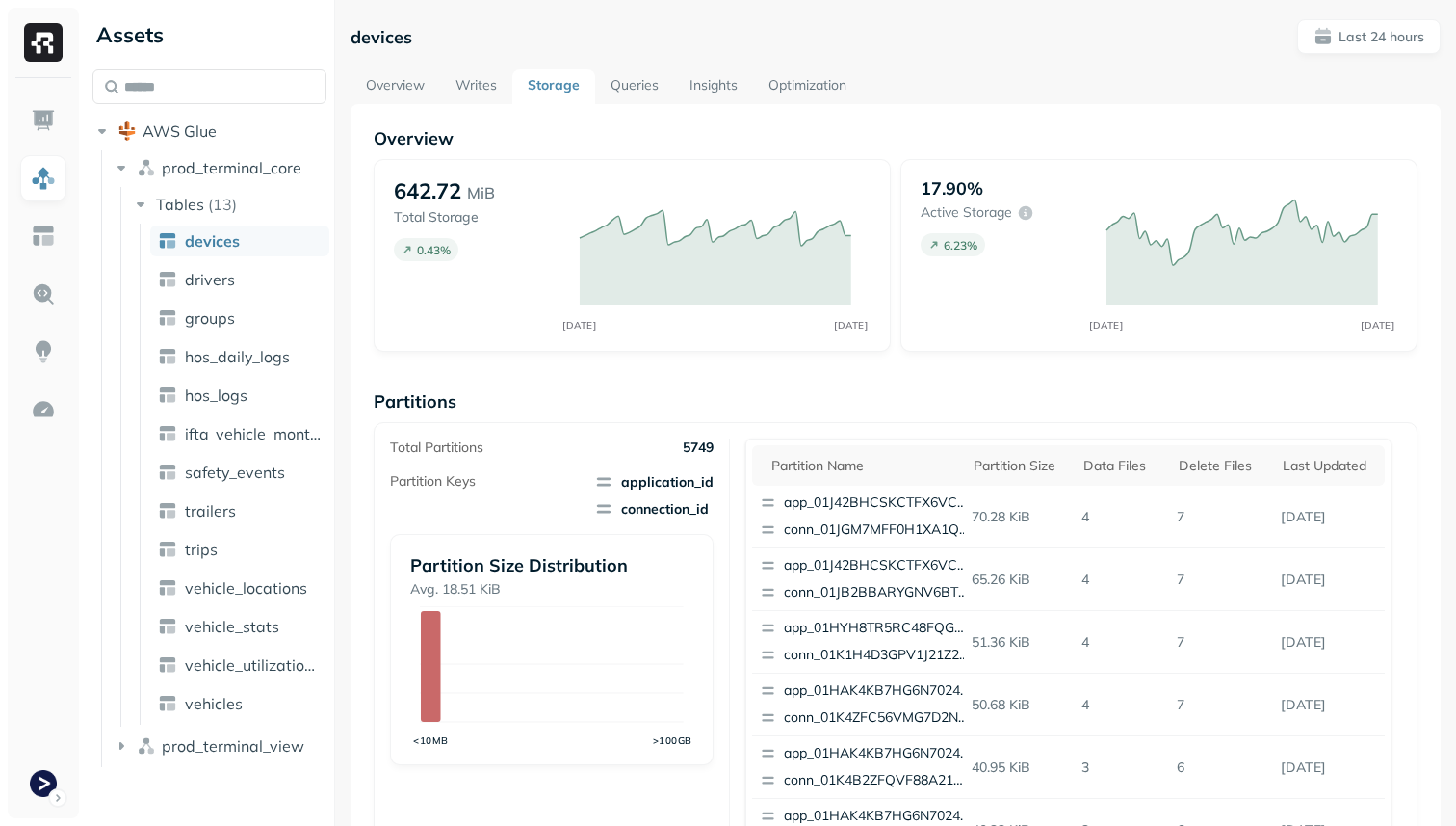
click at [783, 93] on link "Optimization" at bounding box center [807, 86] width 109 height 34
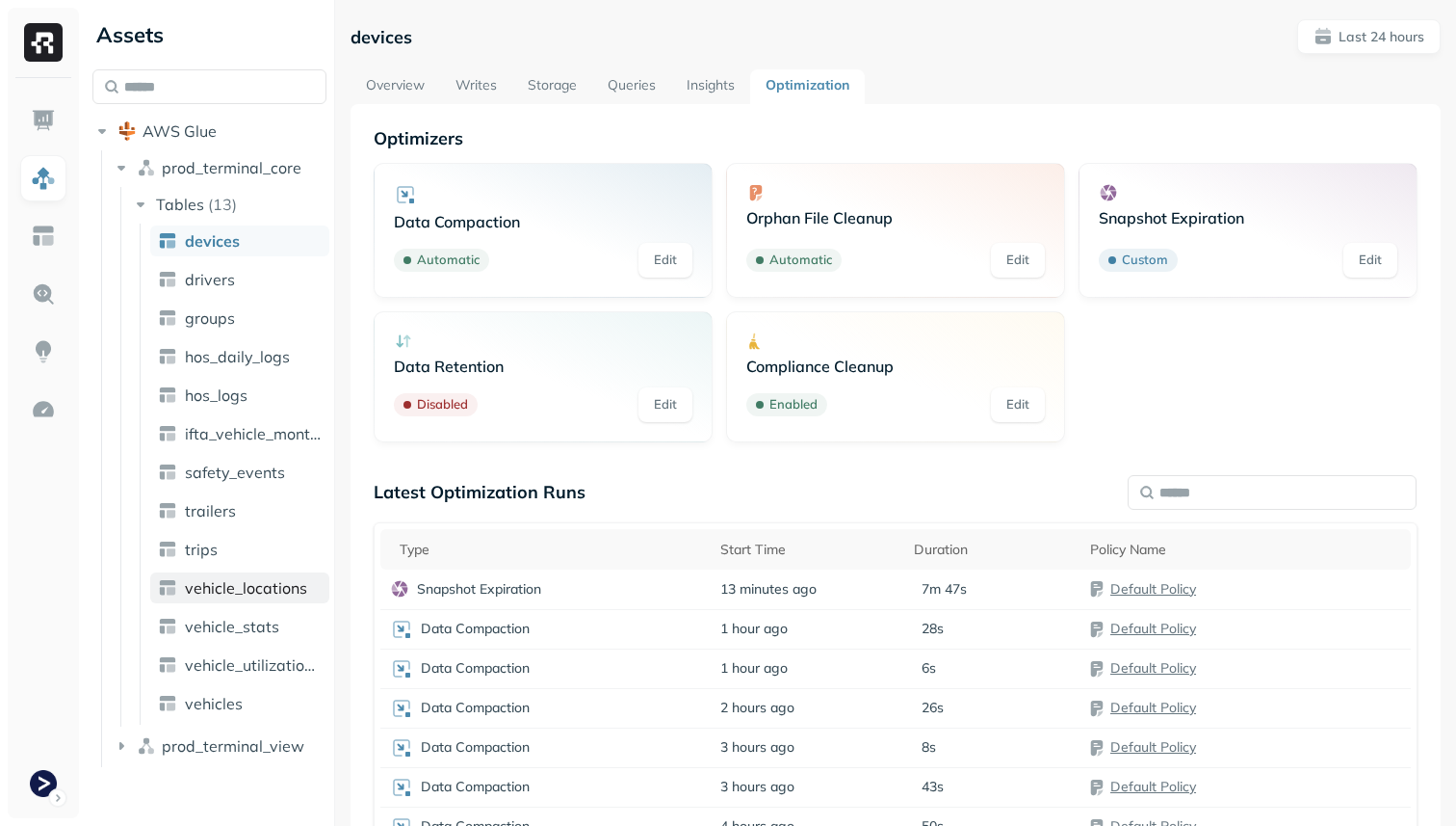
click at [260, 578] on span "vehicle_locations" at bounding box center [246, 588] width 123 height 20
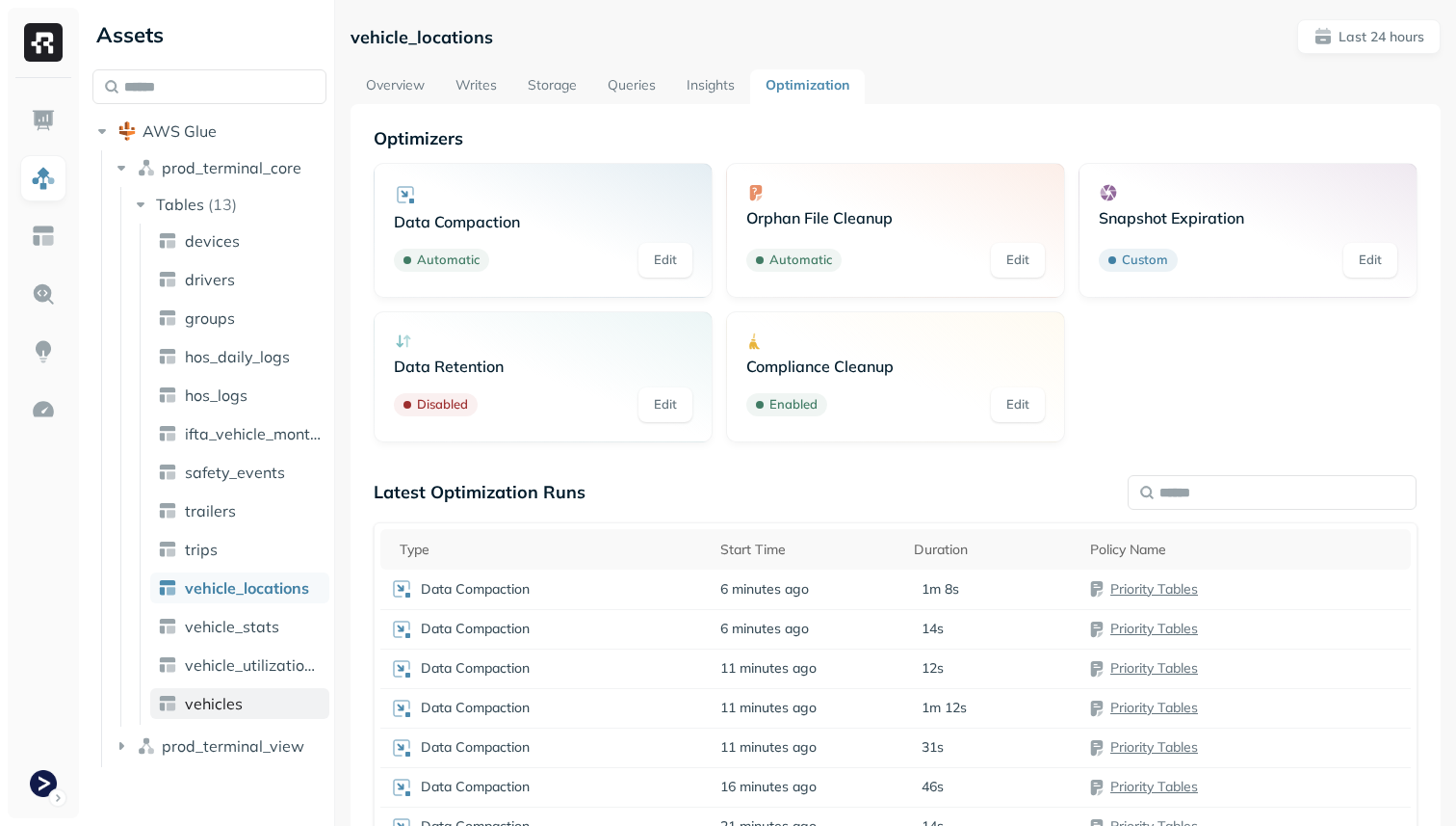
click at [242, 695] on link "vehicles" at bounding box center [239, 702] width 179 height 30
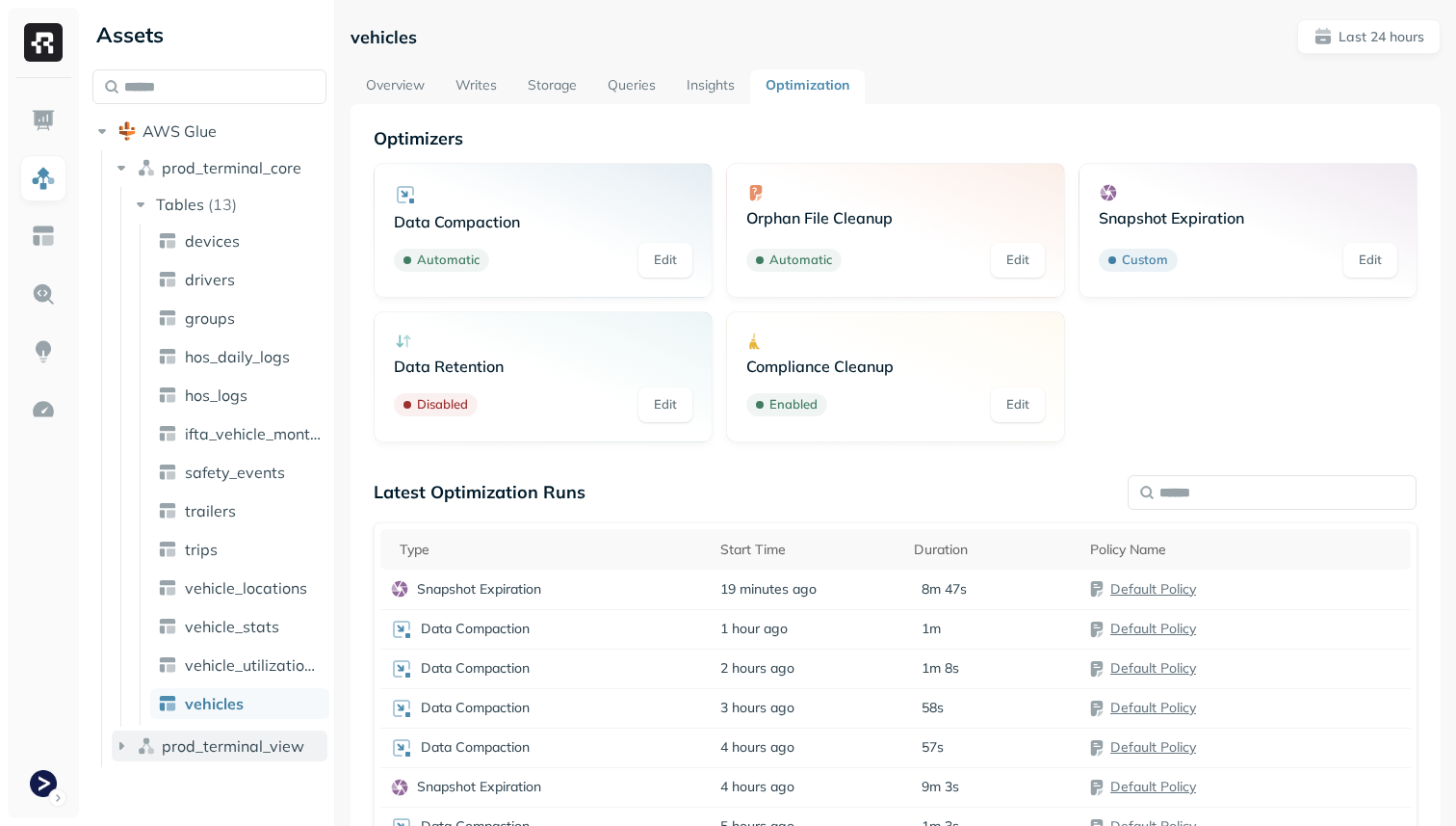
click at [233, 742] on span "prod_terminal_view" at bounding box center [232, 746] width 142 height 20
click at [226, 767] on button "Tables ( 2 )" at bounding box center [229, 782] width 197 height 30
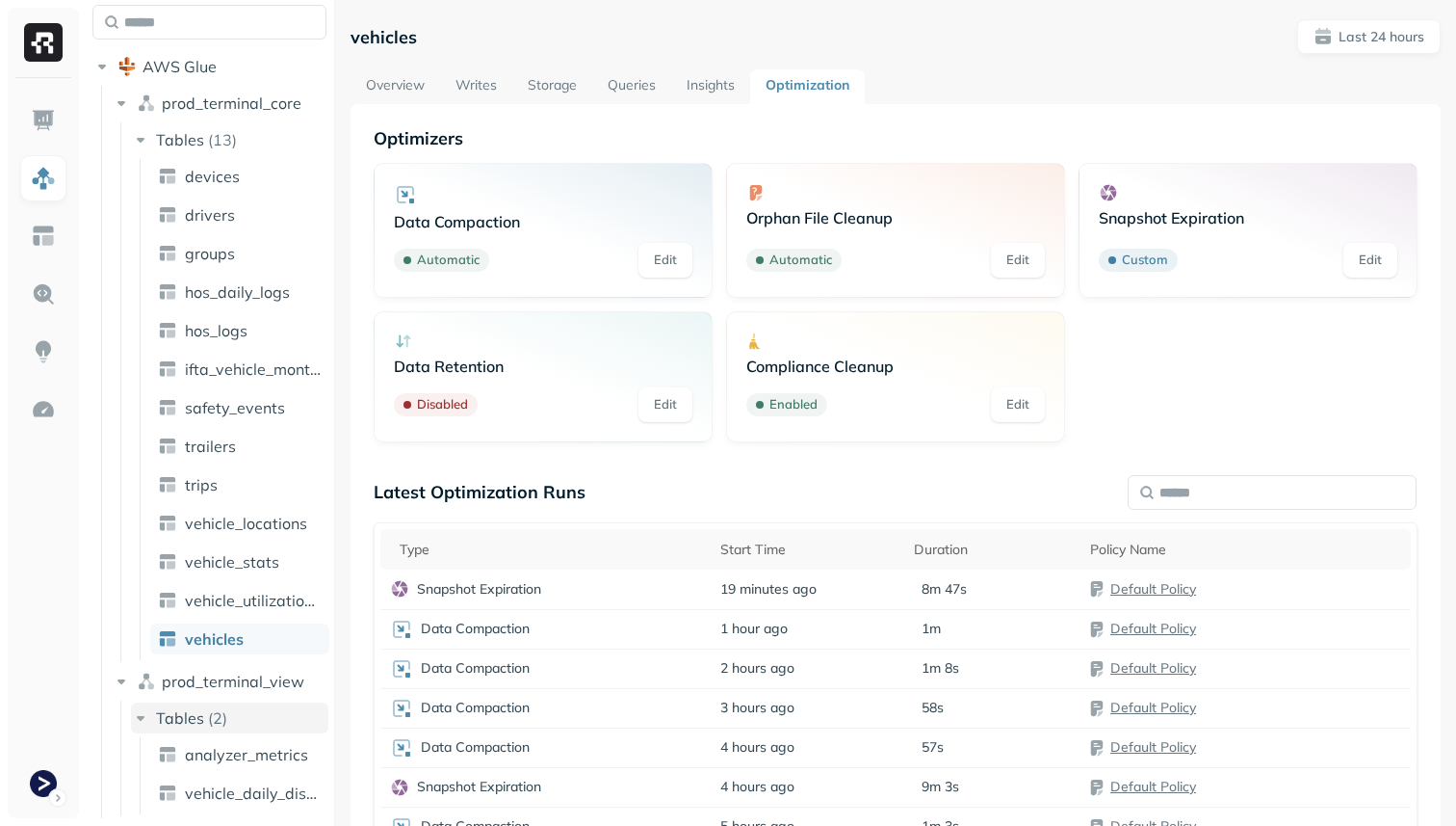
click at [226, 766] on link "analyzer_metrics" at bounding box center [239, 753] width 179 height 30
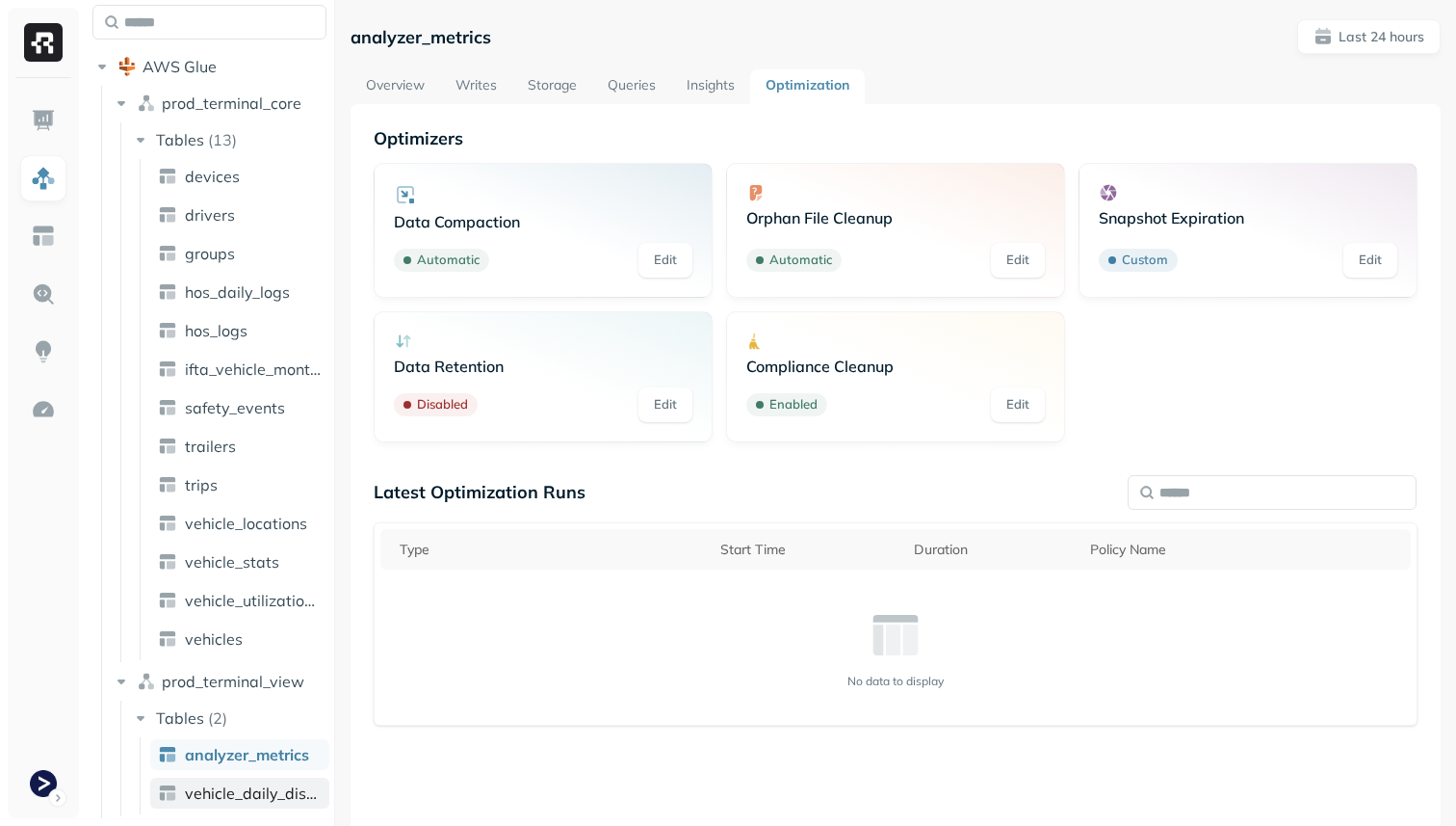
click at [264, 794] on span "vehicle_daily_distance" at bounding box center [253, 793] width 136 height 20
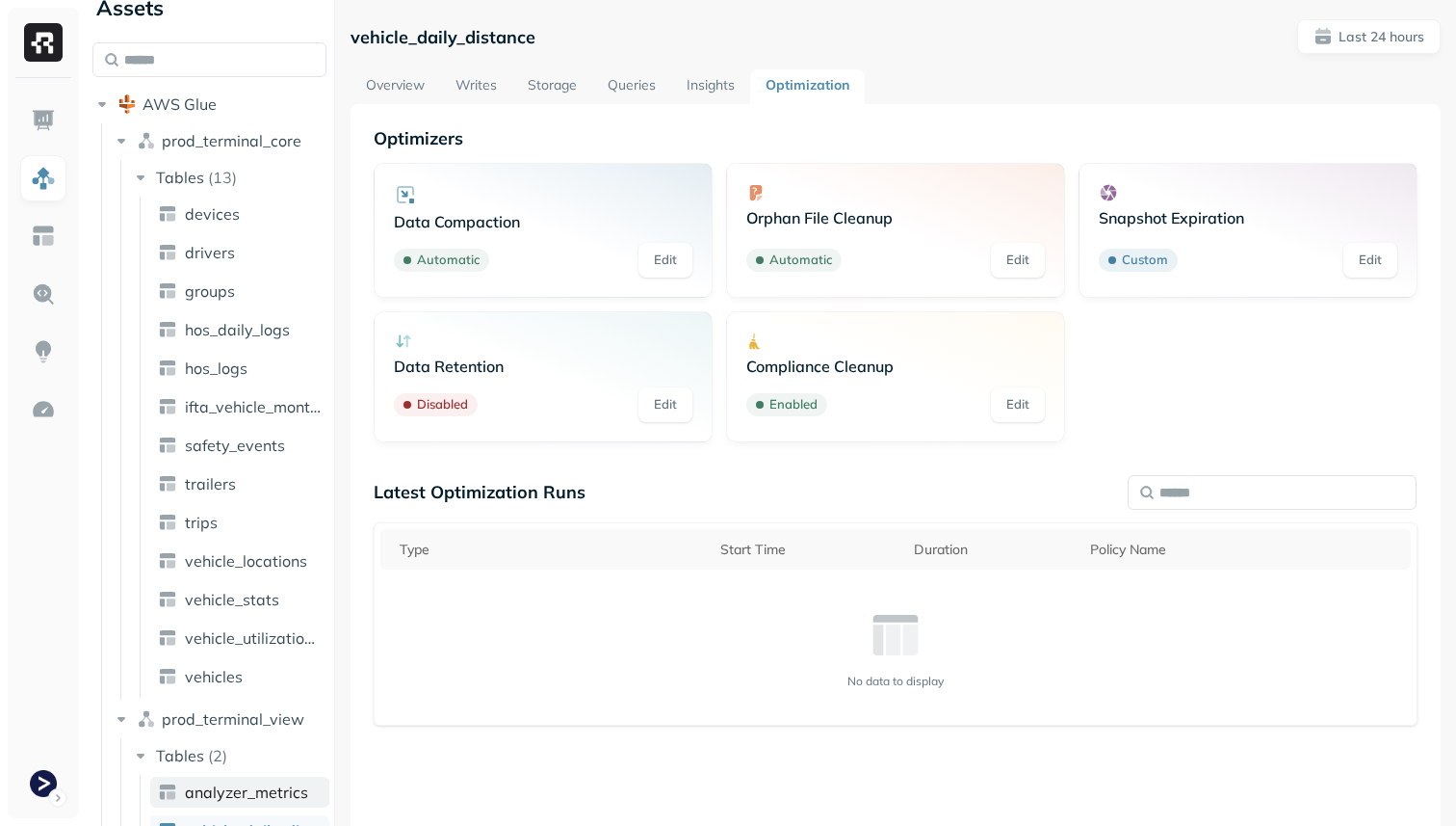
scroll to position [26, 0]
click at [254, 586] on link "vehicle_stats" at bounding box center [239, 599] width 179 height 30
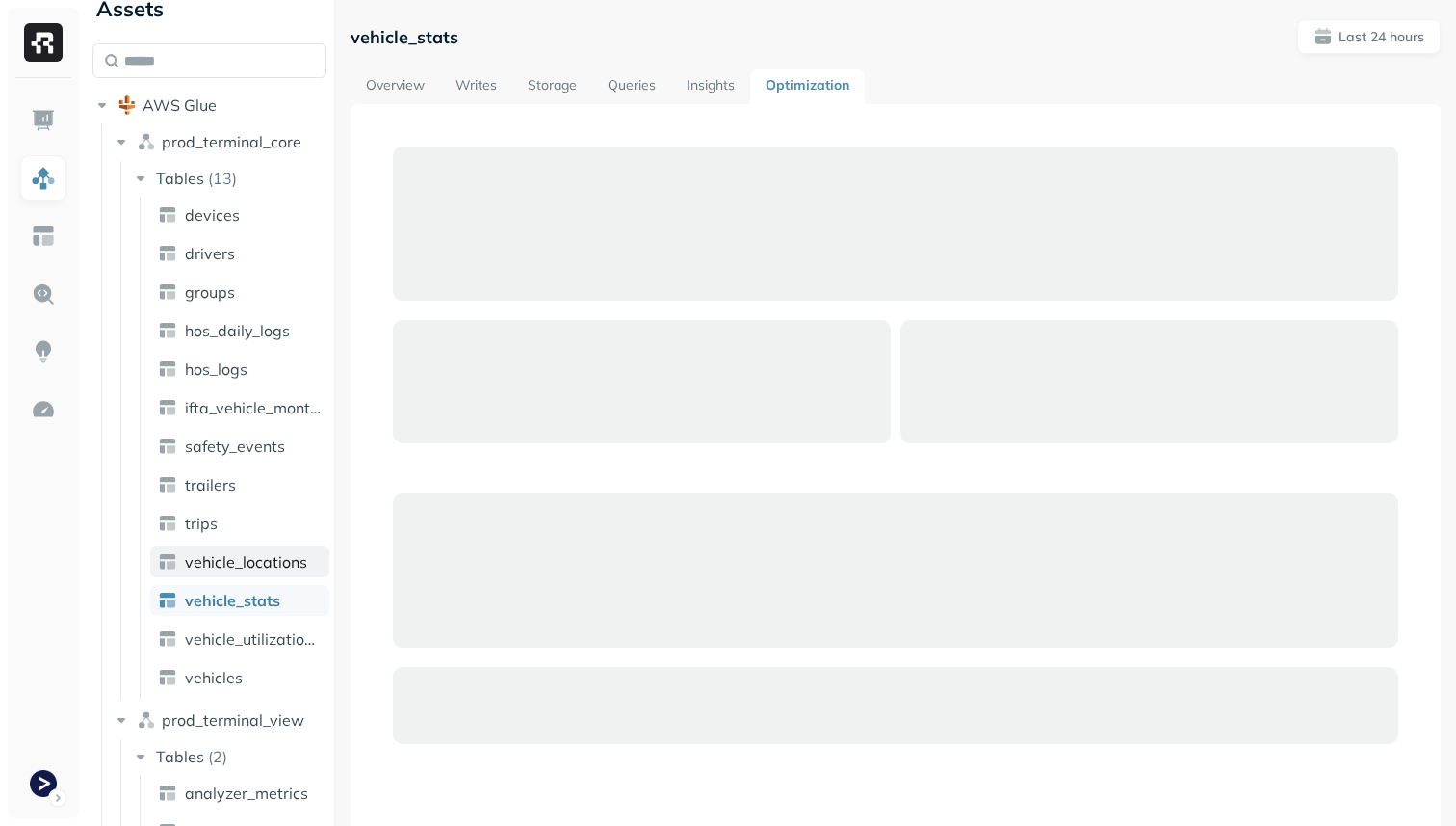
click at [252, 553] on span "vehicle_locations" at bounding box center [246, 562] width 123 height 20
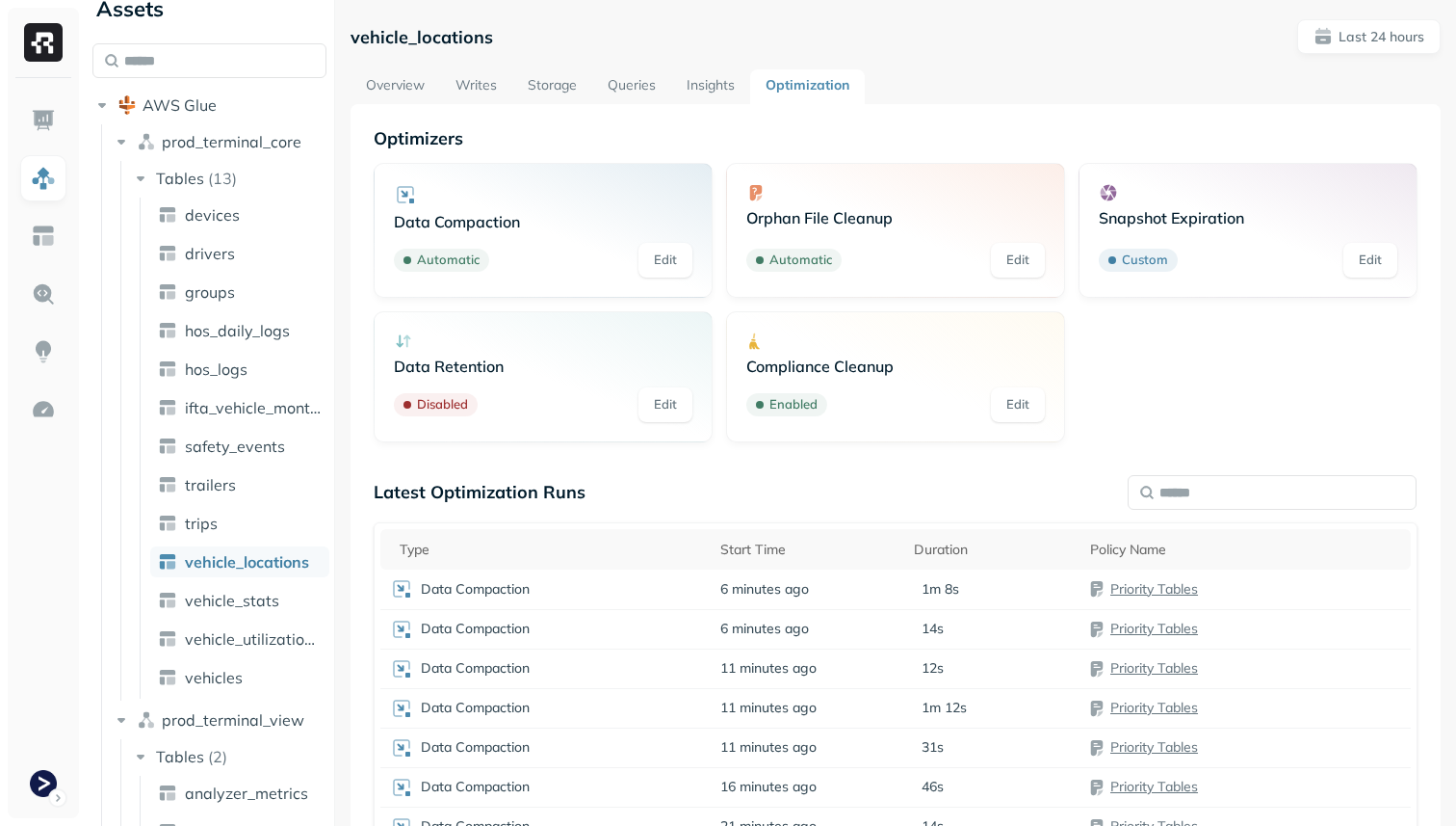
click at [252, 553] on span "vehicle_locations" at bounding box center [247, 562] width 125 height 20
click at [248, 606] on span "vehicle_stats" at bounding box center [232, 600] width 94 height 20
click at [248, 636] on span "vehicle_utilization_day" at bounding box center [253, 639] width 136 height 20
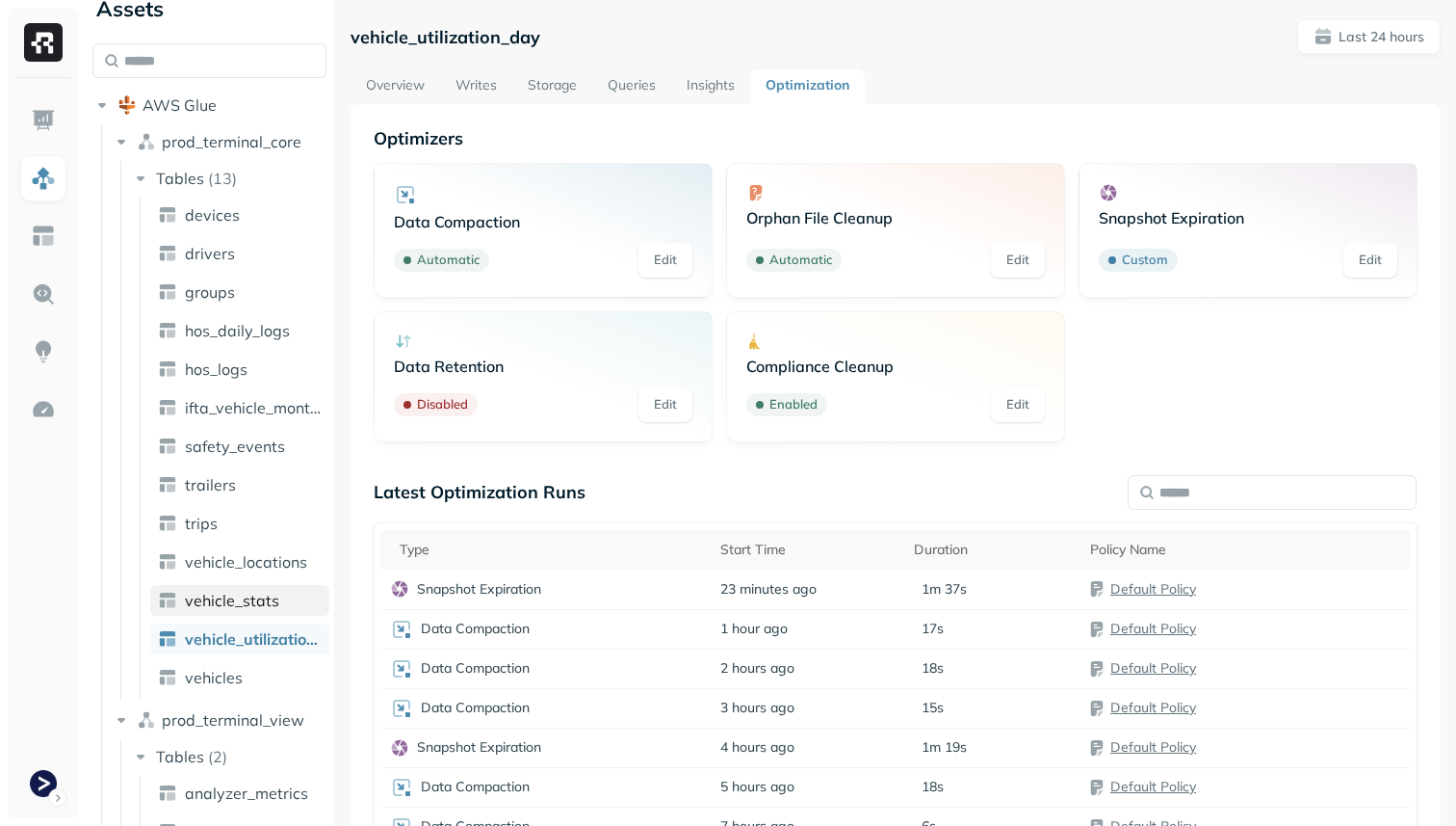
click at [283, 603] on link "vehicle_stats" at bounding box center [239, 599] width 179 height 30
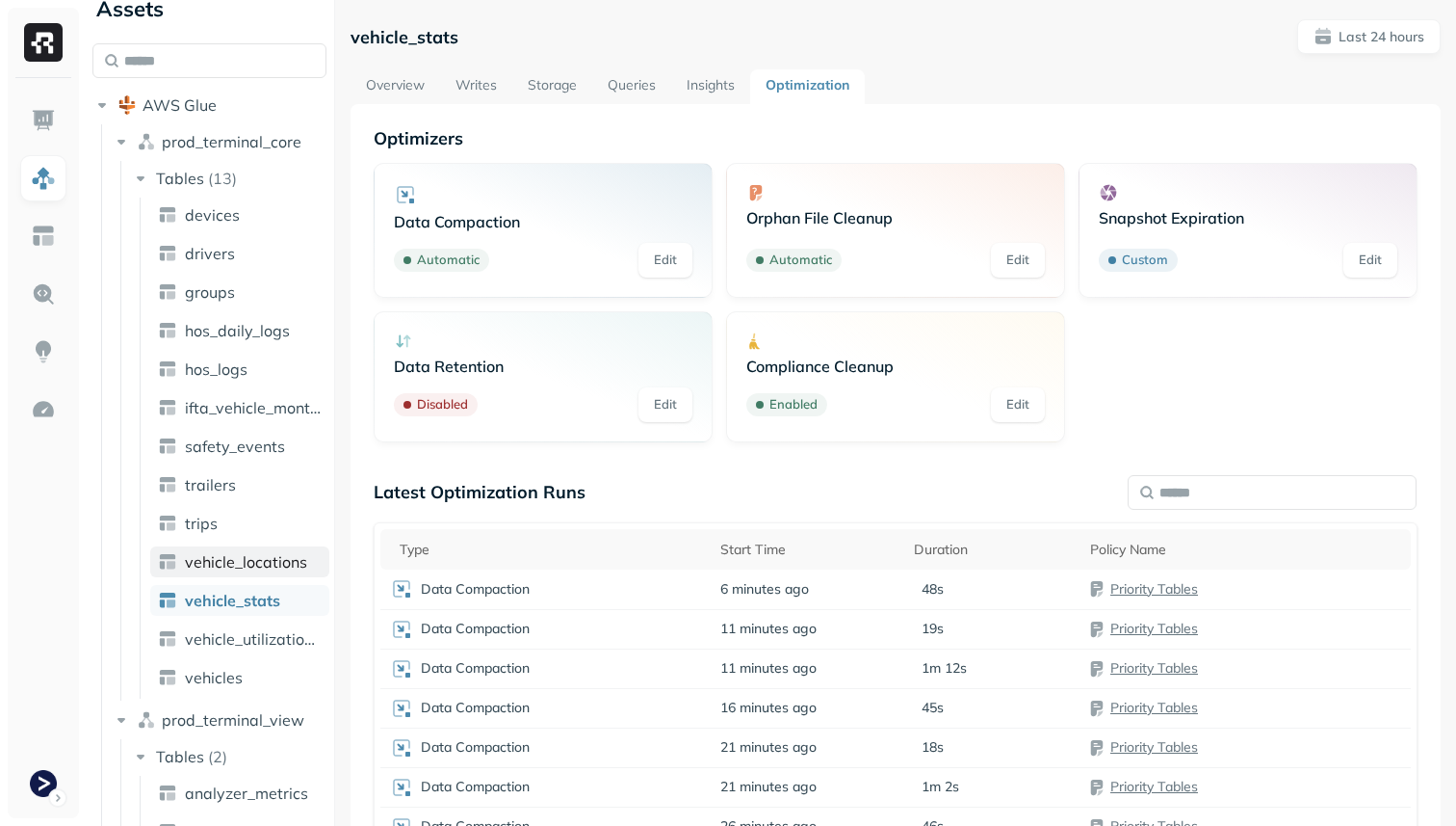
click at [273, 566] on span "vehicle_locations" at bounding box center [246, 562] width 123 height 20
click at [272, 594] on span "vehicle_stats" at bounding box center [232, 600] width 94 height 20
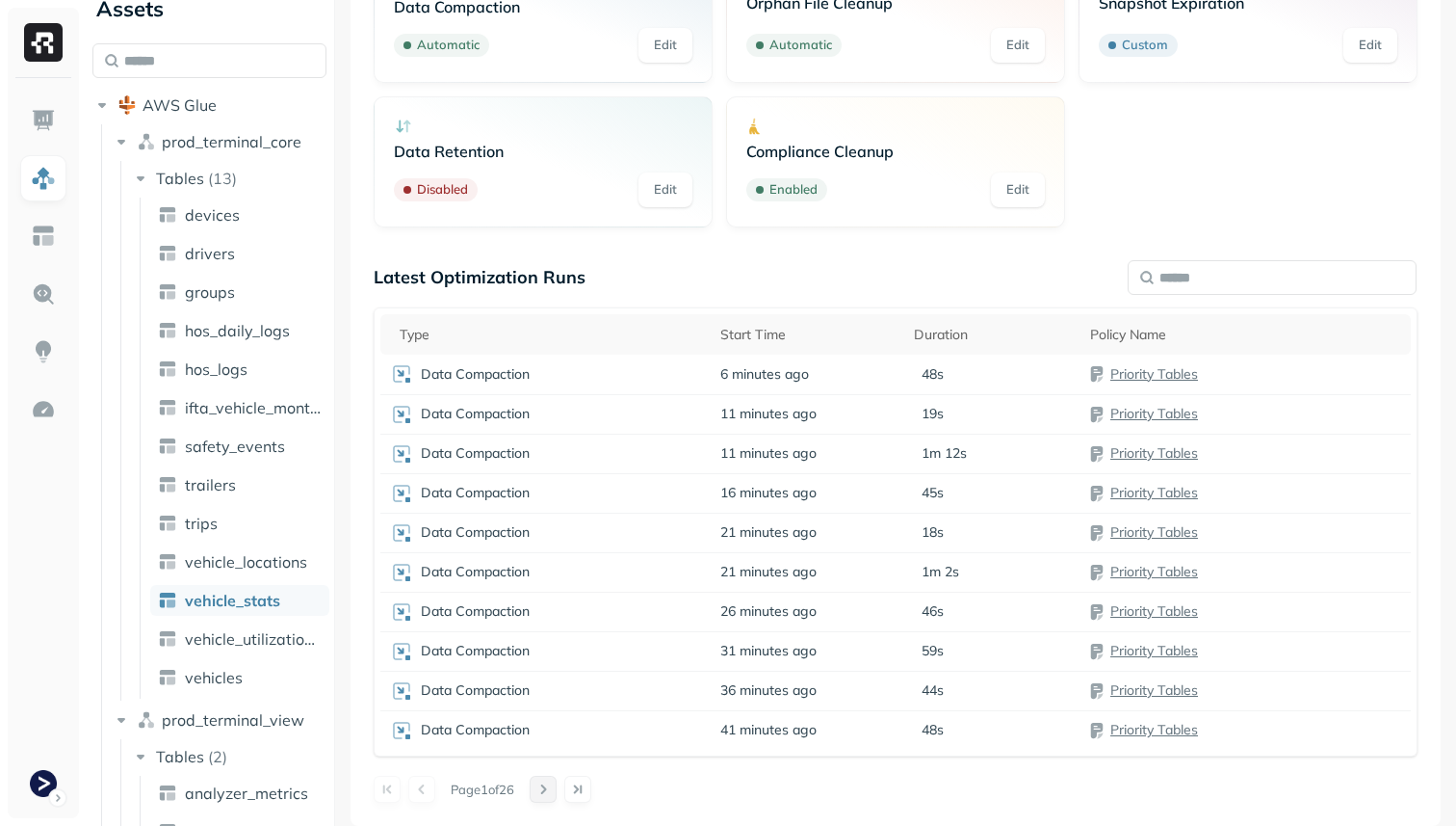
click at [553, 783] on button at bounding box center [542, 789] width 26 height 26
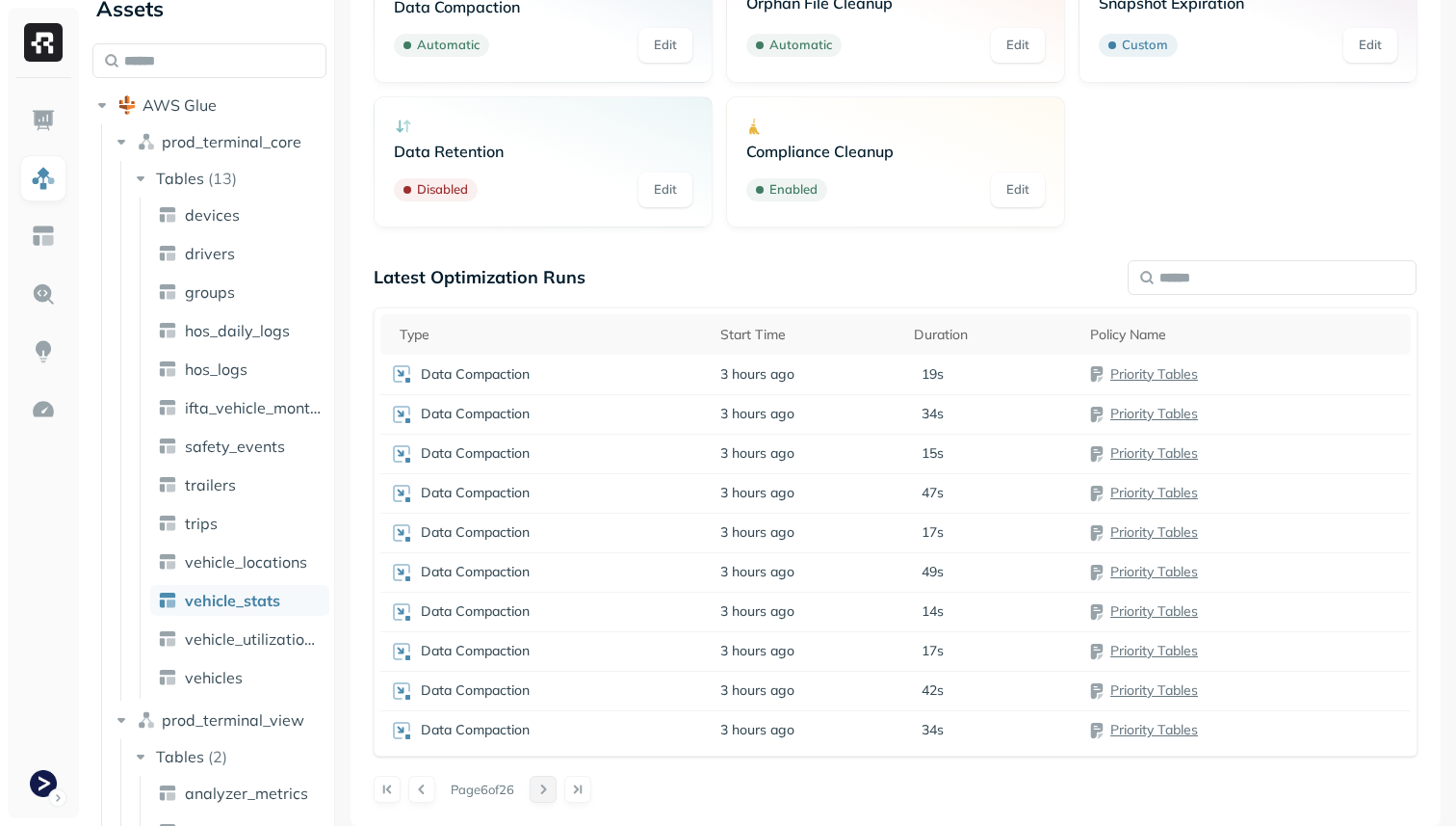
click at [553, 783] on button at bounding box center [542, 789] width 26 height 26
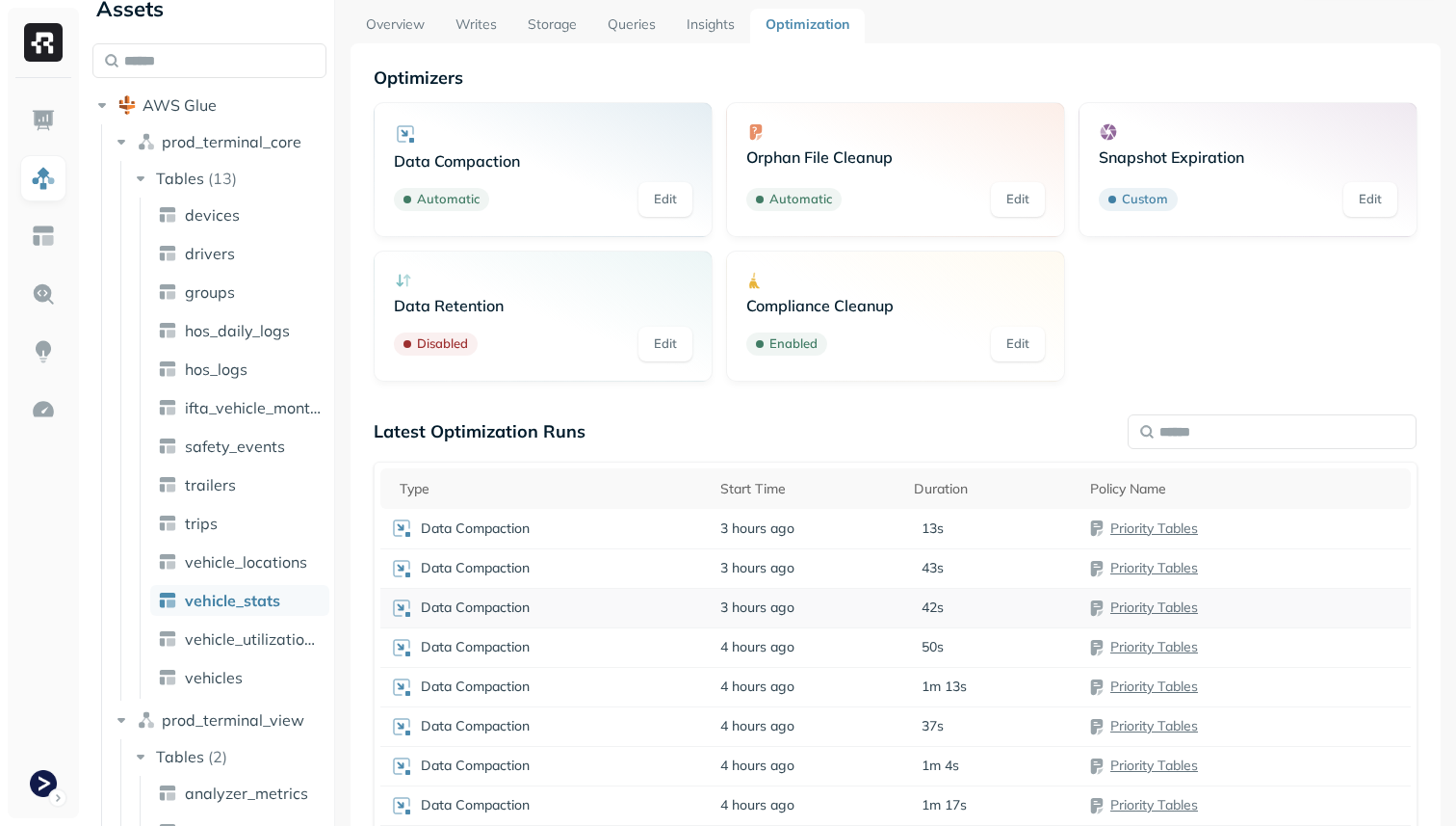
scroll to position [0, 0]
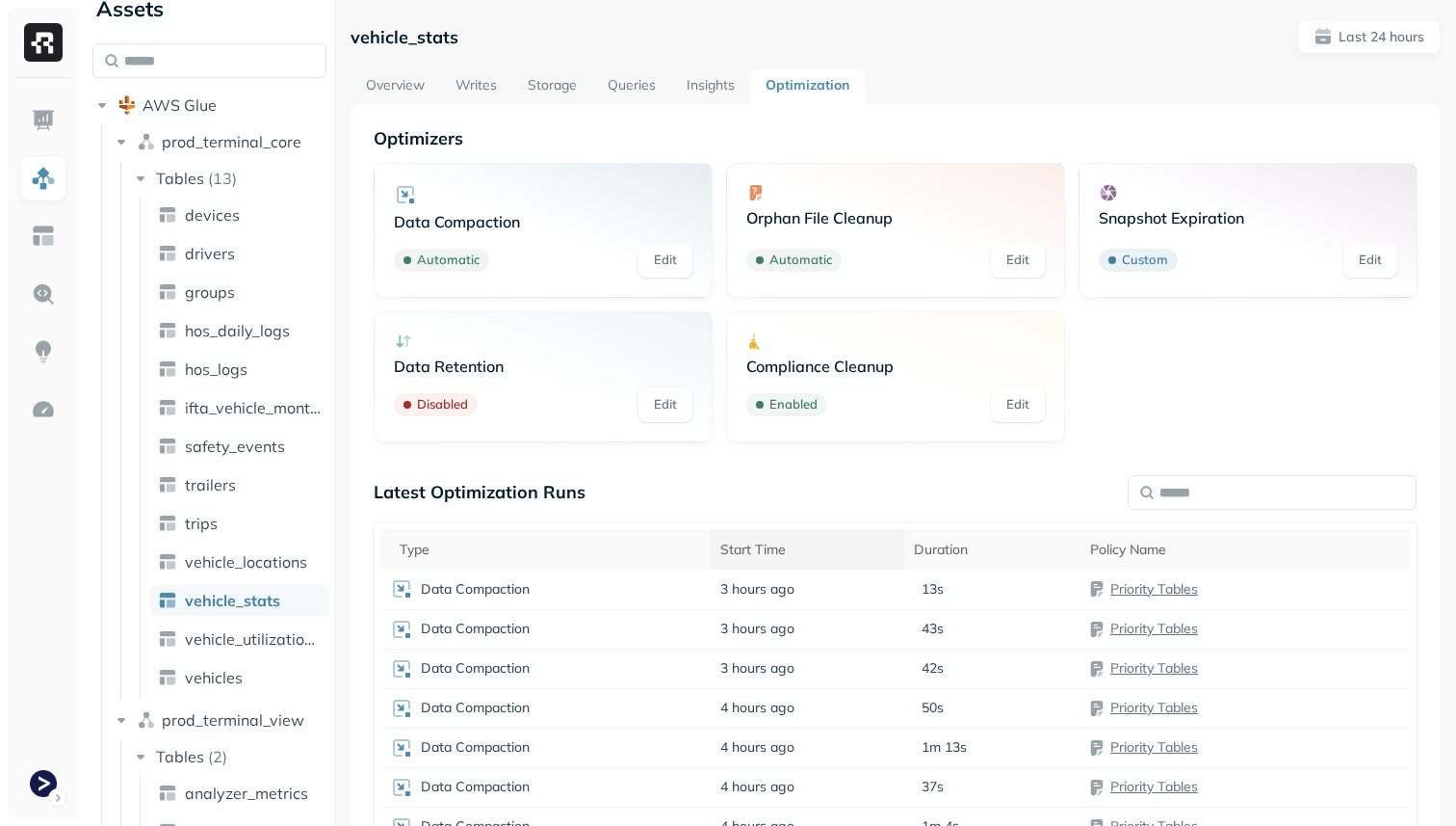
click at [767, 550] on div "Start Time" at bounding box center [808, 549] width 175 height 19
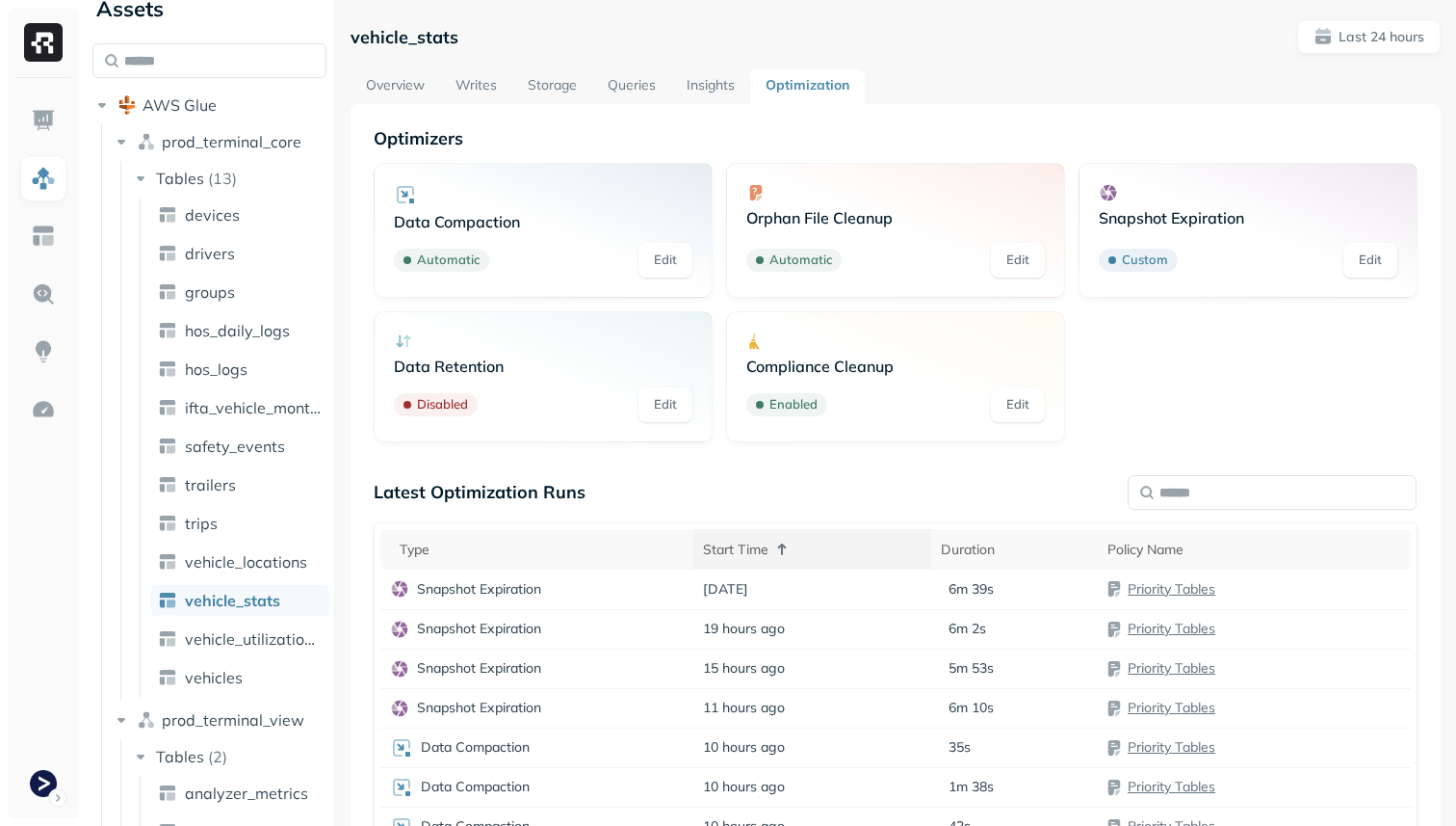
click at [767, 550] on div "Start Time" at bounding box center [812, 549] width 219 height 24
click at [243, 550] on link "vehicle_locations" at bounding box center [239, 561] width 179 height 30
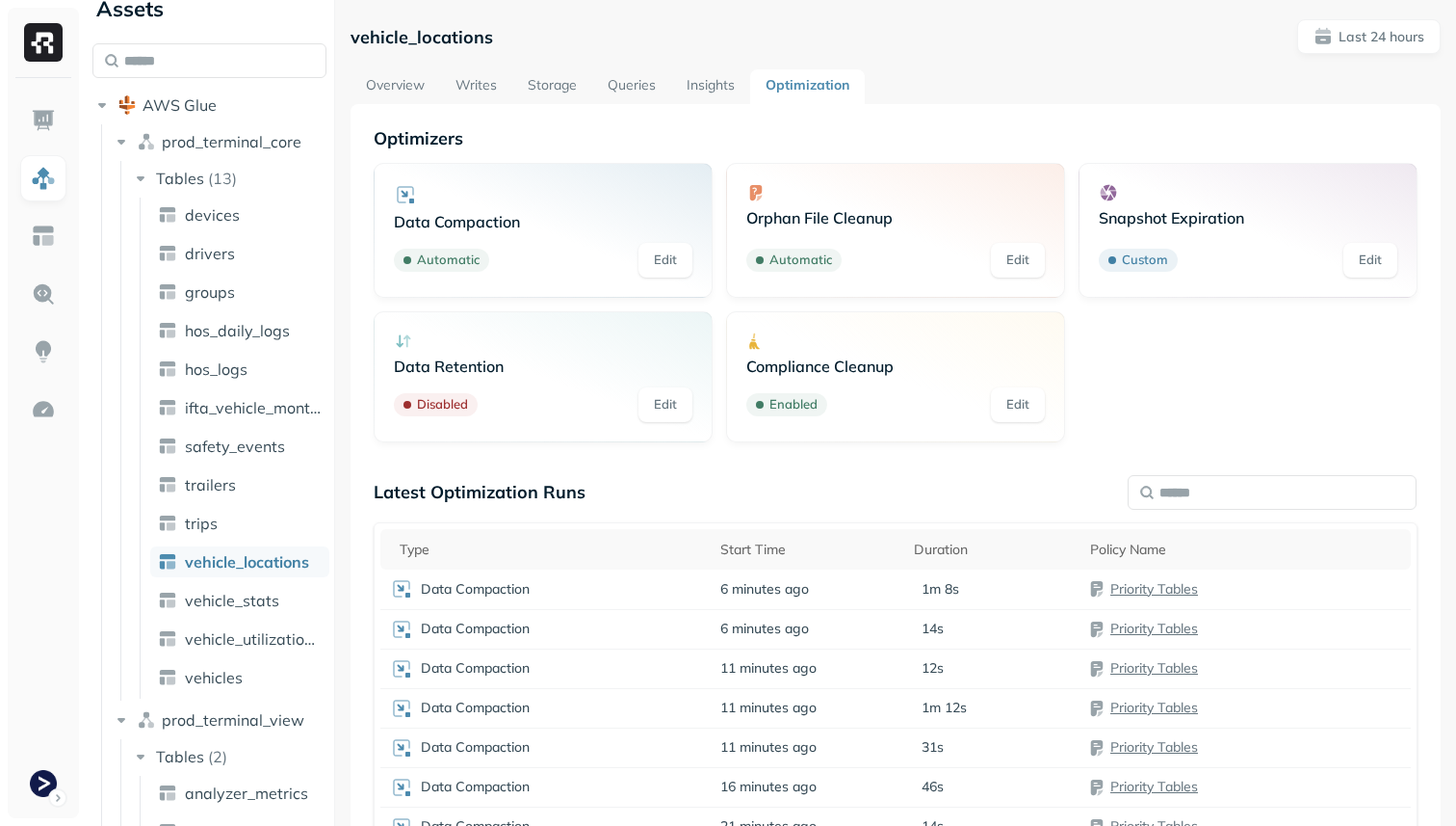
click at [397, 95] on link "Overview" at bounding box center [394, 86] width 89 height 34
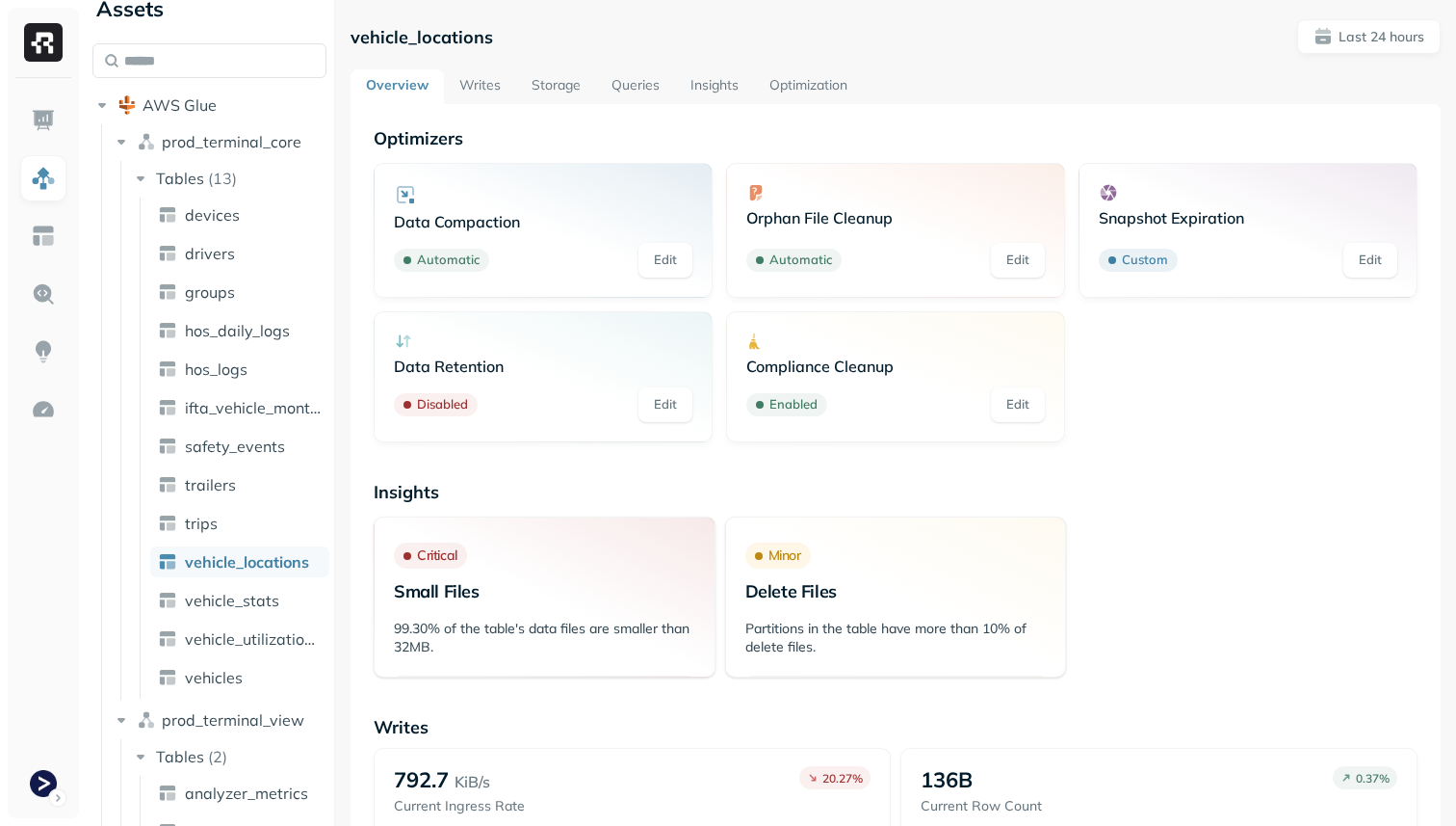
click at [498, 91] on link "Writes" at bounding box center [480, 86] width 73 height 34
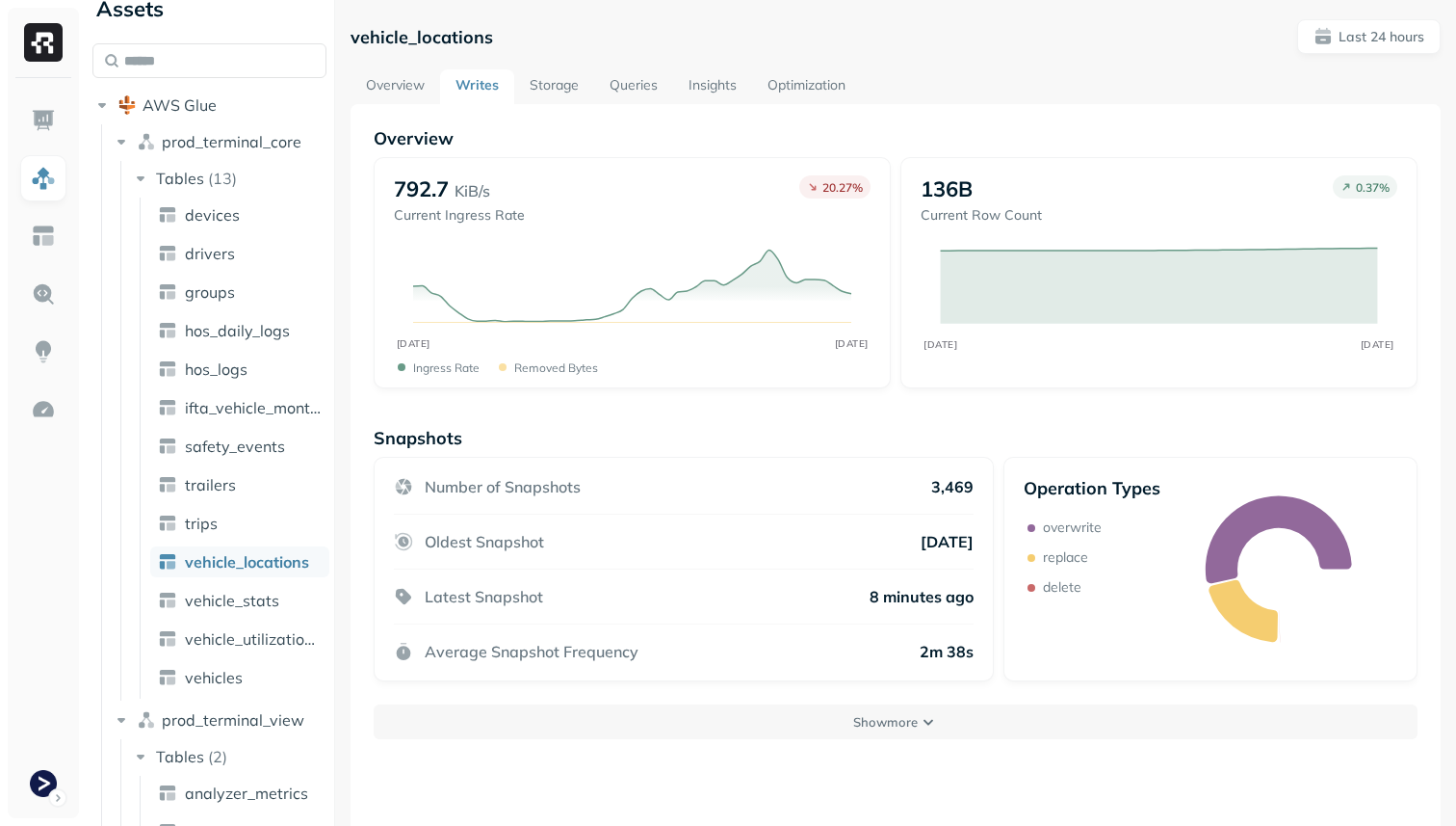
click at [565, 88] on link "Storage" at bounding box center [554, 86] width 80 height 34
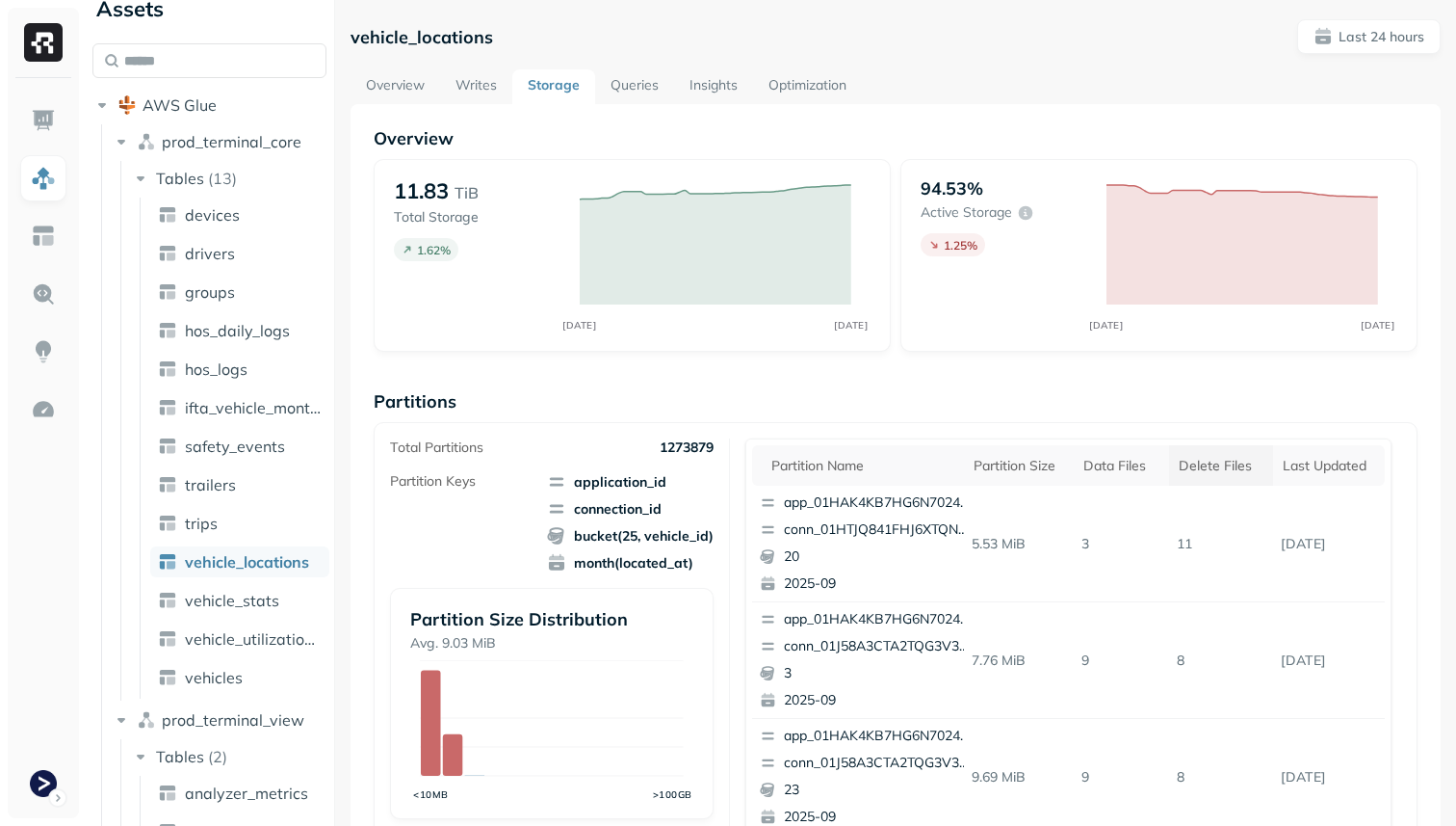
click at [1234, 472] on div "Delete Files" at bounding box center [1221, 466] width 84 height 19
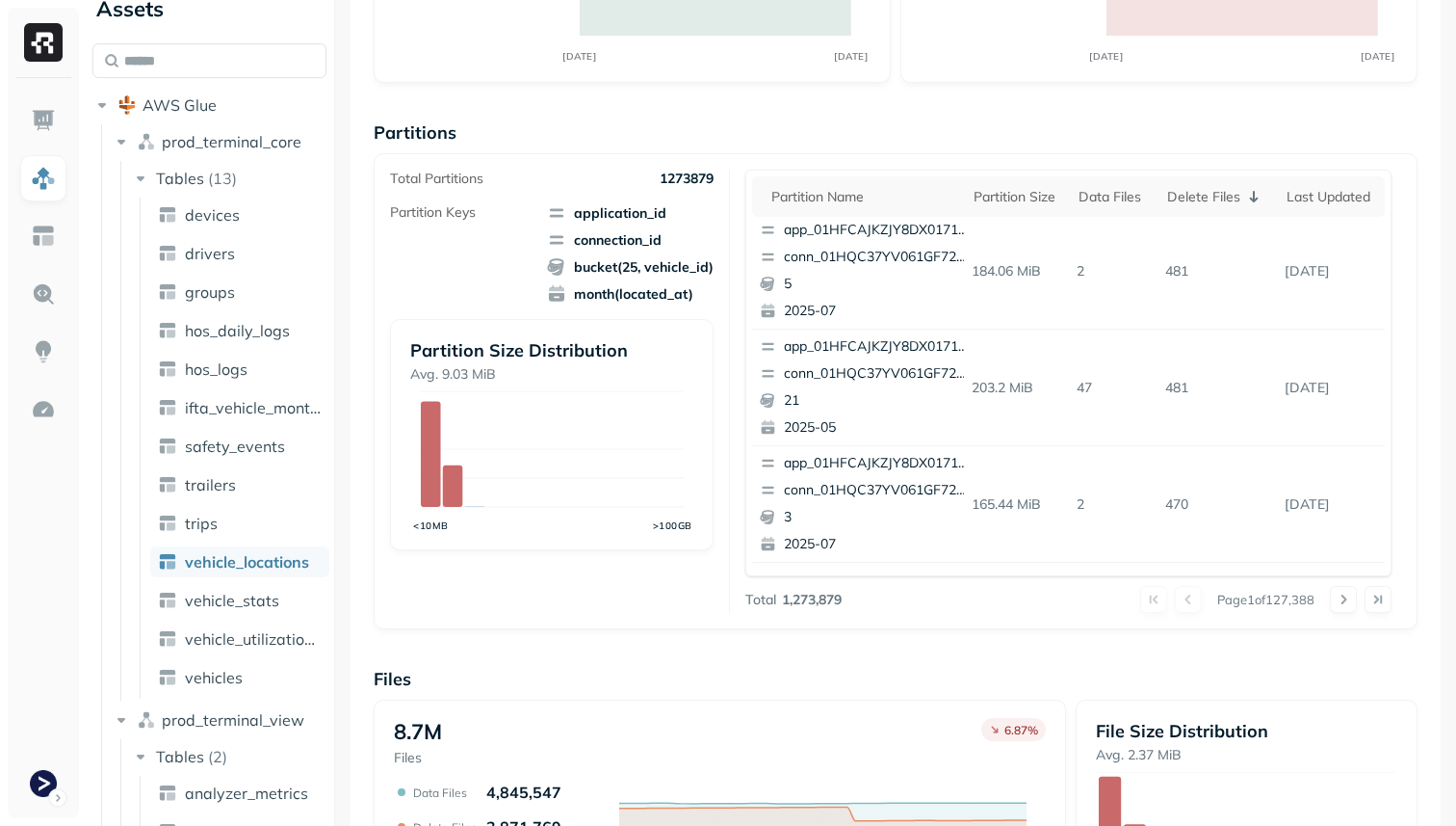
scroll to position [458, 0]
